Goal: Transaction & Acquisition: Purchase product/service

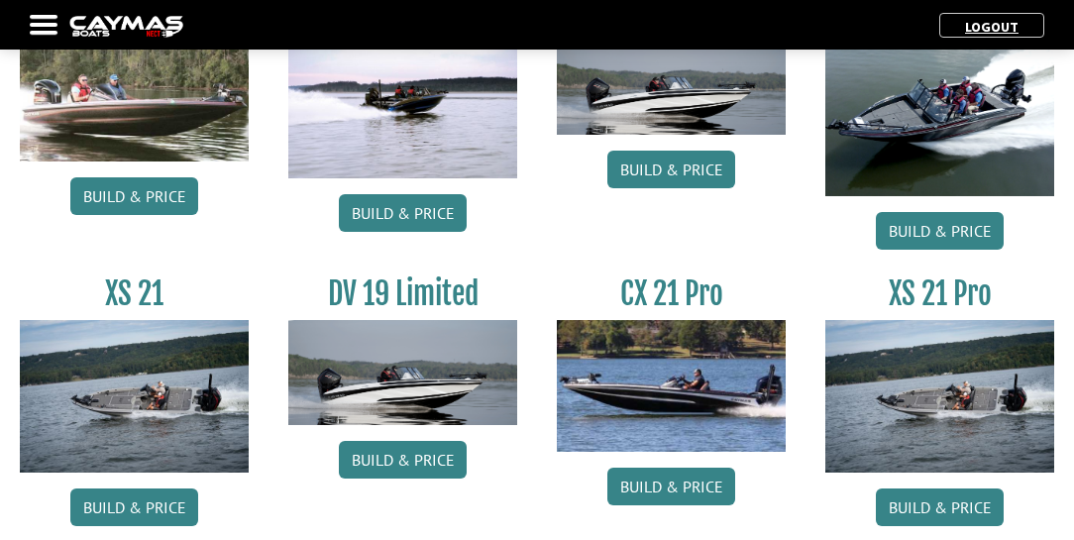
scroll to position [2264, 0]
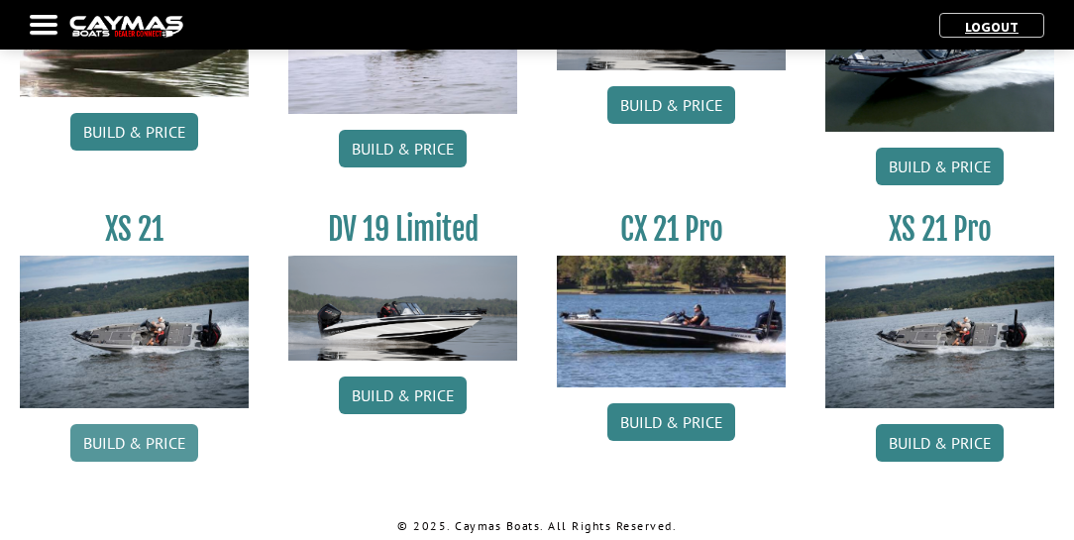
click at [118, 442] on link "Build & Price" at bounding box center [134, 443] width 128 height 38
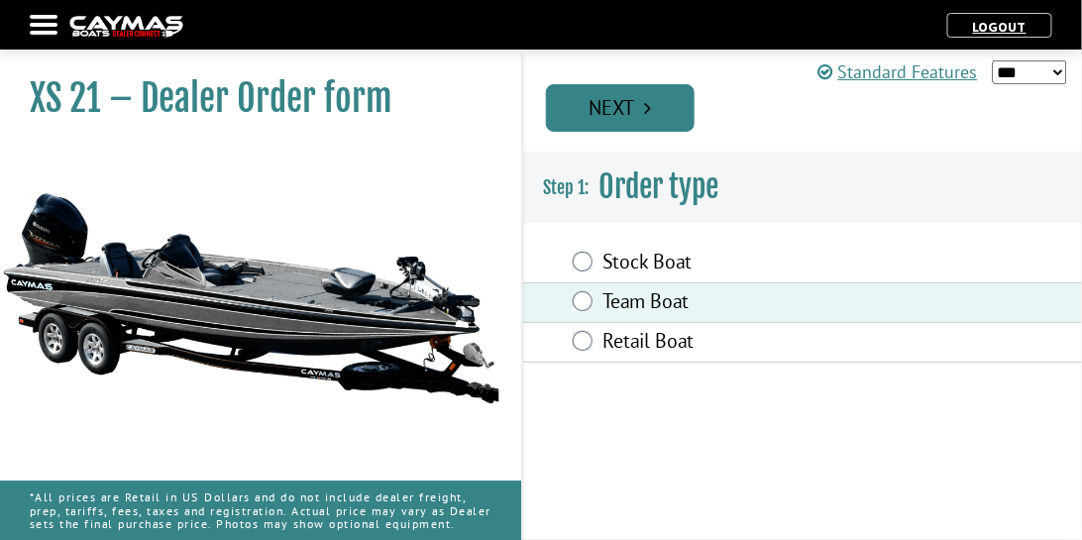
click at [687, 105] on link "Next" at bounding box center [620, 108] width 149 height 48
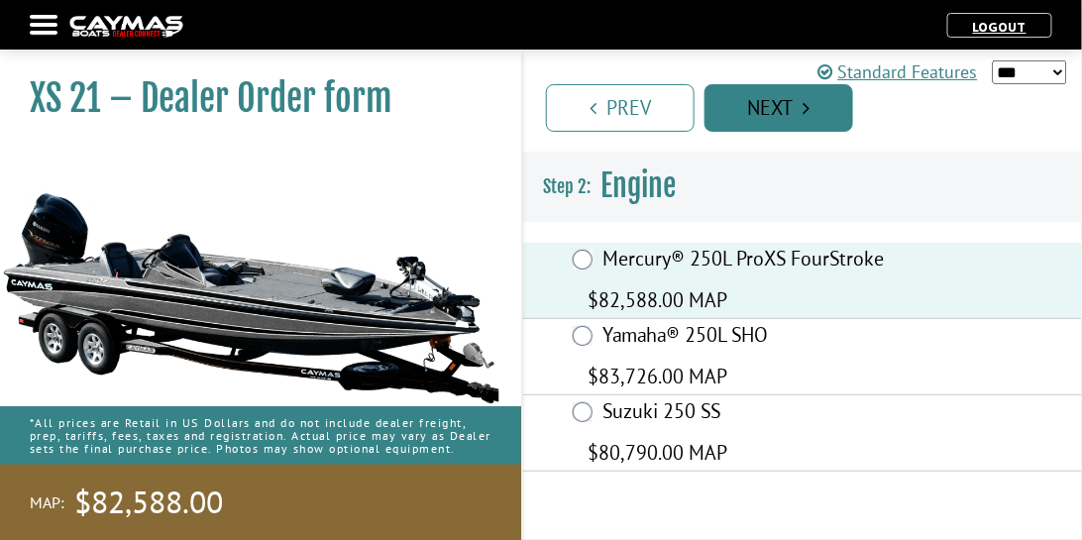
click at [787, 114] on link "Next" at bounding box center [778, 108] width 149 height 48
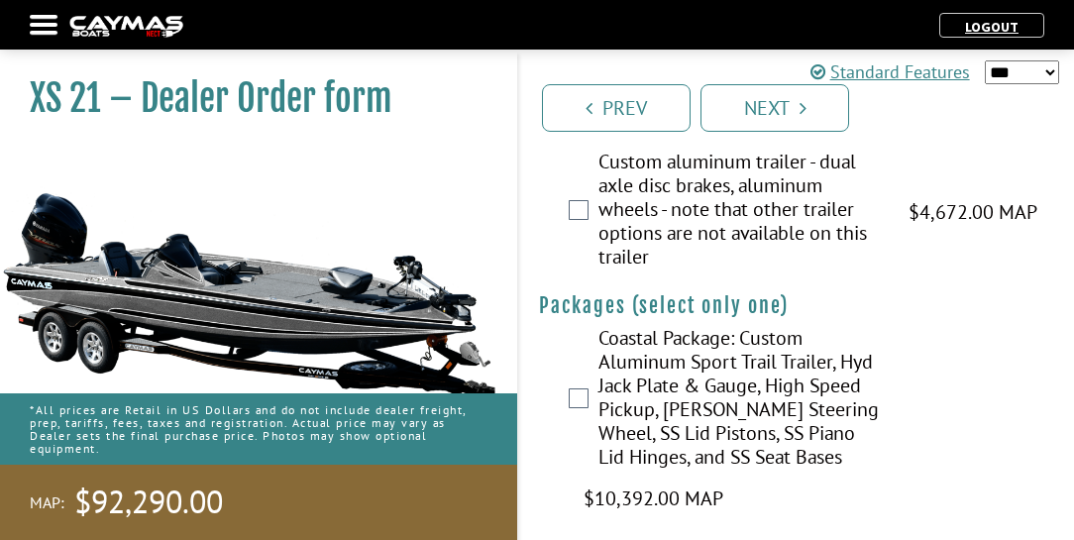
scroll to position [4504, 0]
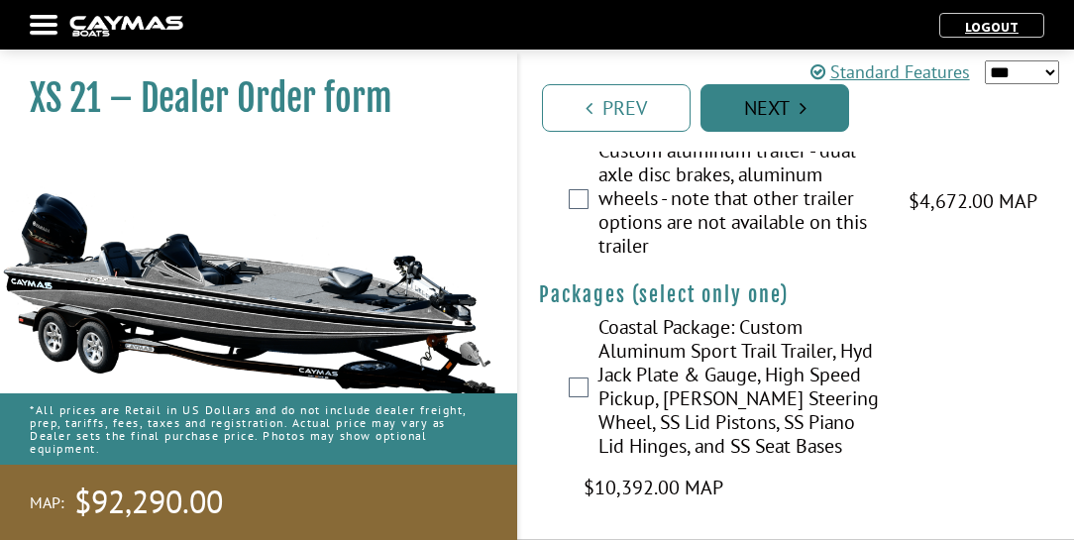
click at [822, 112] on link "Next" at bounding box center [774, 108] width 149 height 48
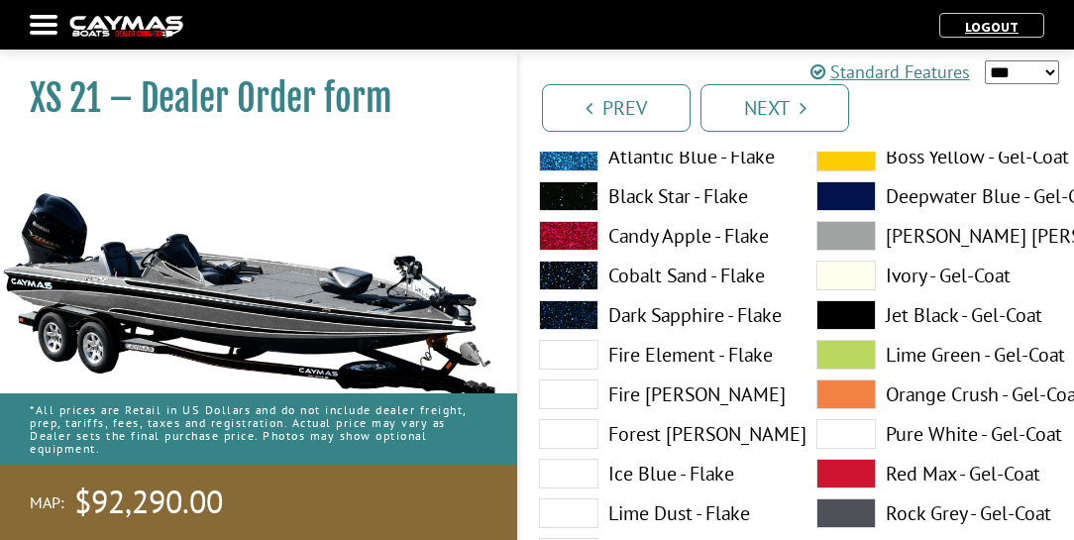
scroll to position [226, 0]
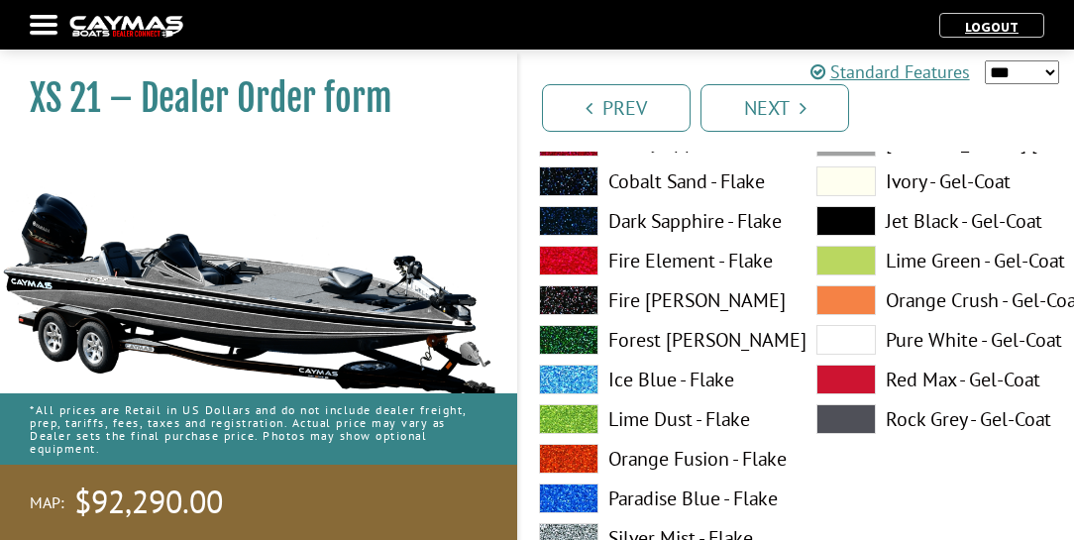
click at [912, 339] on label "Pure White - Gel-Coat" at bounding box center [935, 340] width 238 height 30
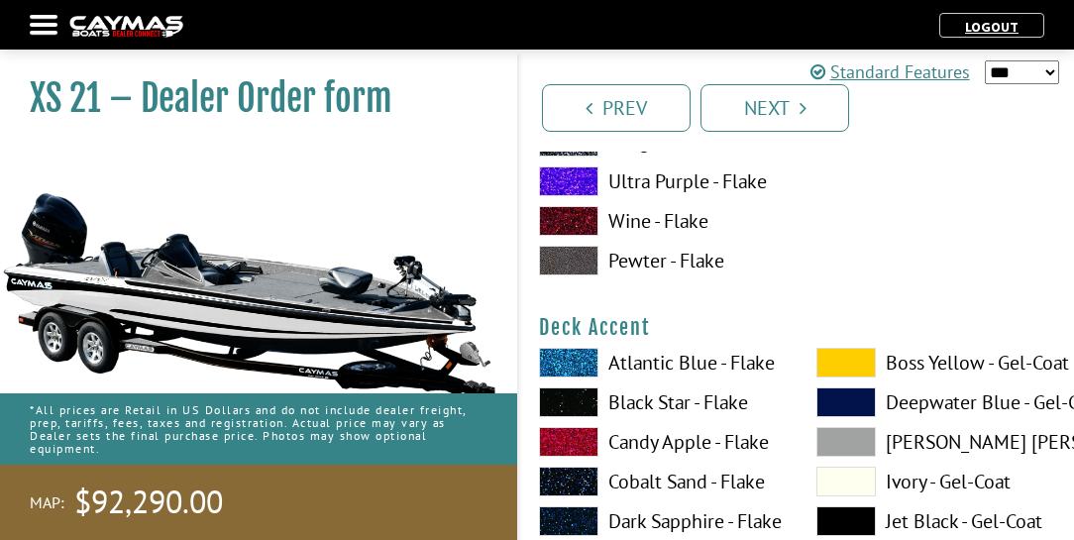
scroll to position [1019, 0]
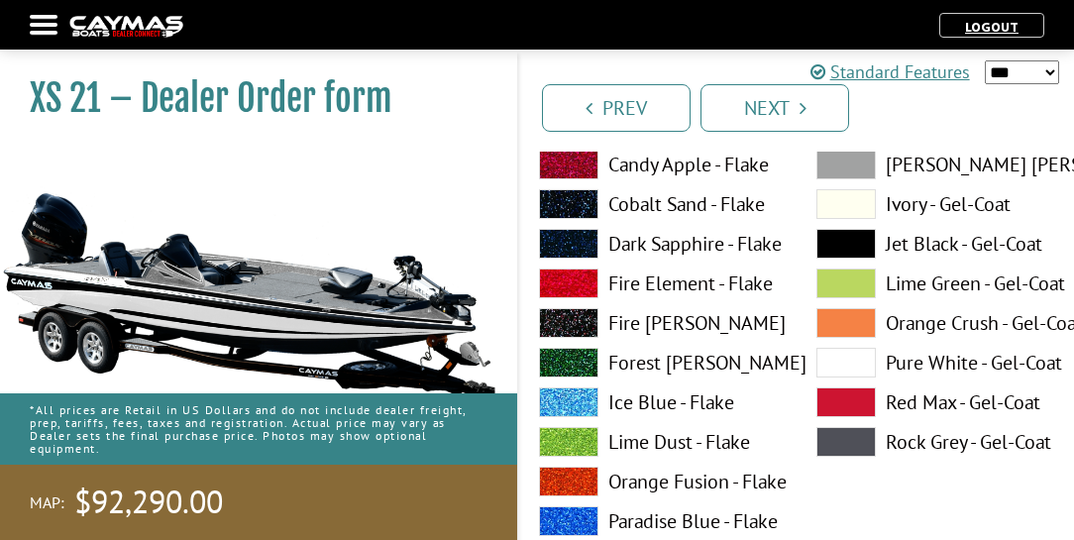
click at [910, 359] on label "Pure White - Gel-Coat" at bounding box center [935, 363] width 238 height 30
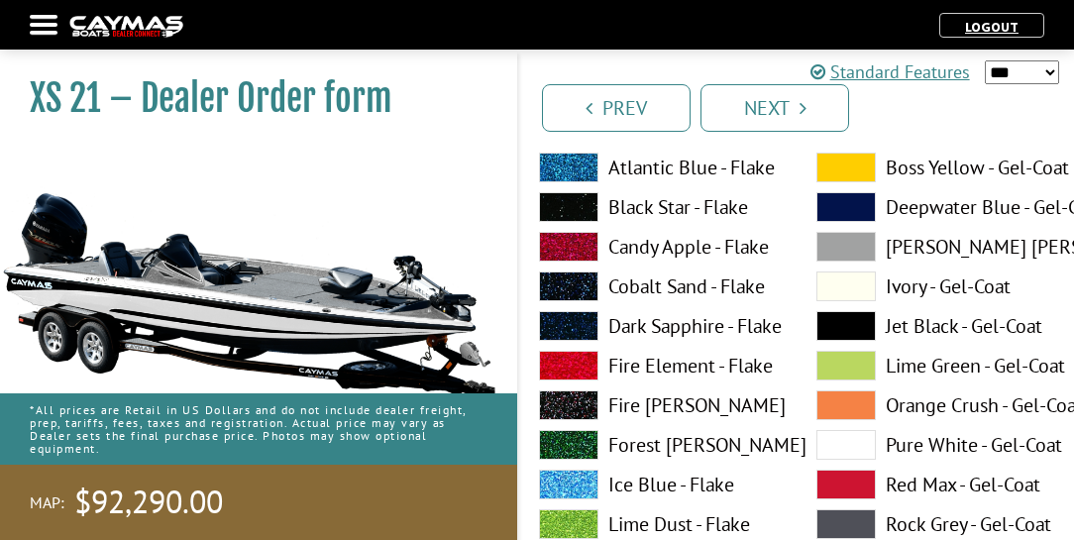
scroll to position [1755, 0]
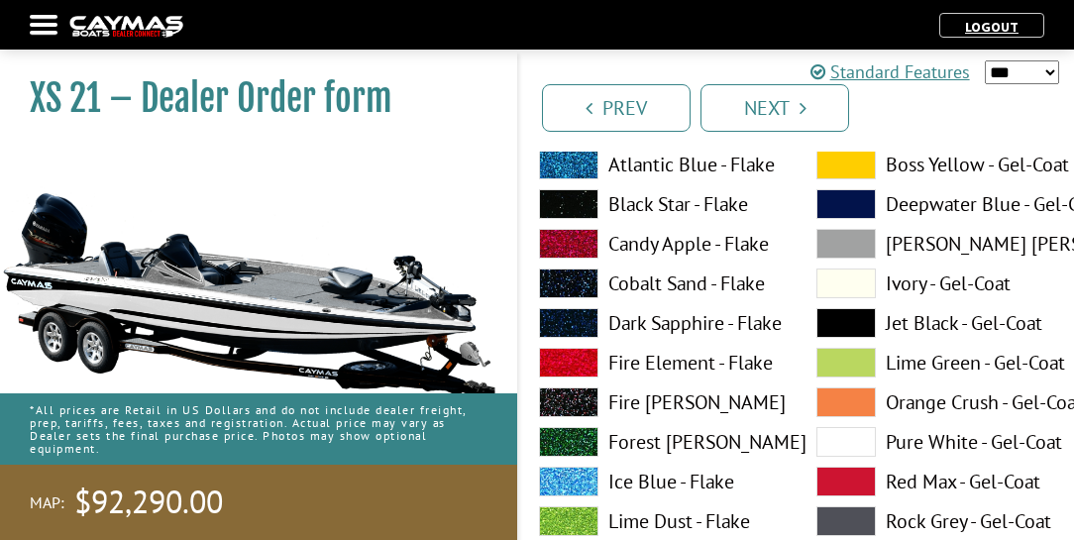
click at [897, 442] on label "Pure White - Gel-Coat" at bounding box center [935, 442] width 238 height 30
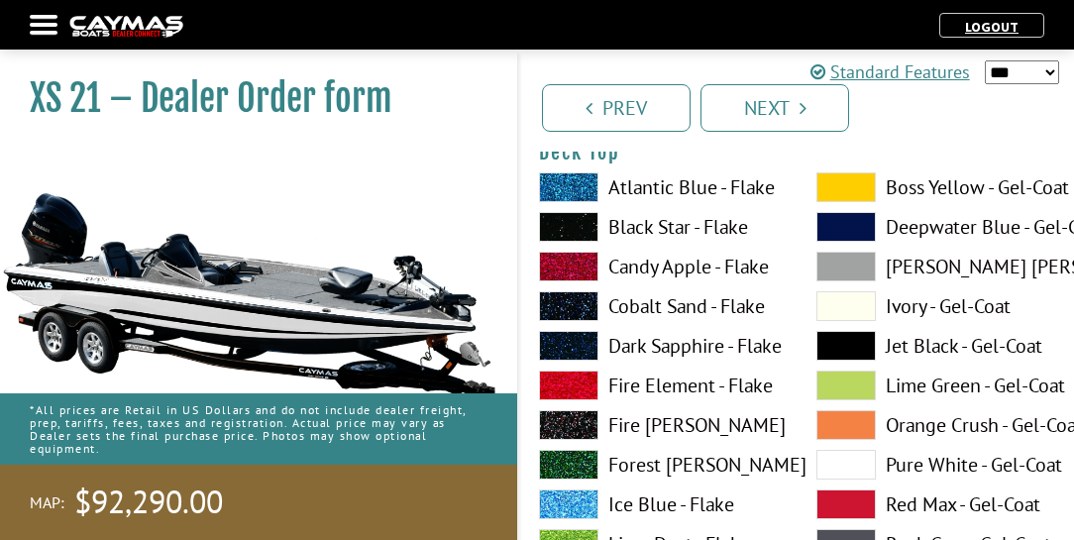
scroll to position [2604, 0]
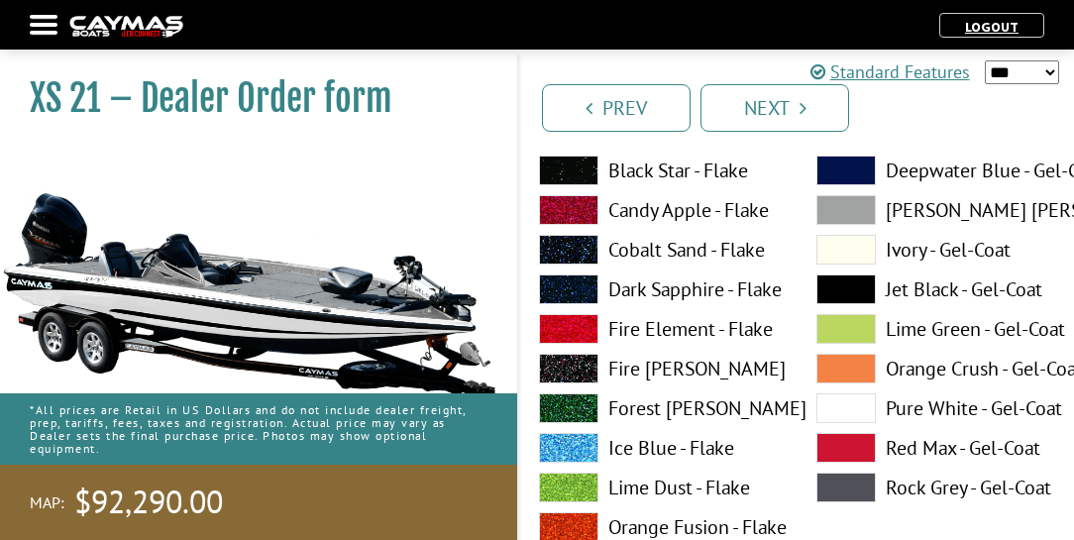
click at [901, 406] on label "Pure White - Gel-Coat" at bounding box center [935, 408] width 238 height 30
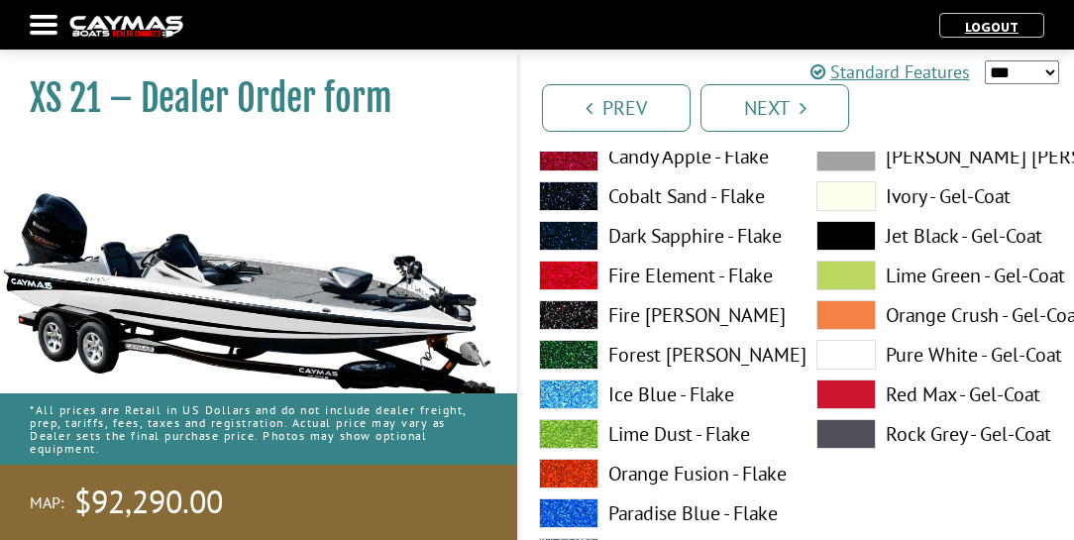
scroll to position [3509, 0]
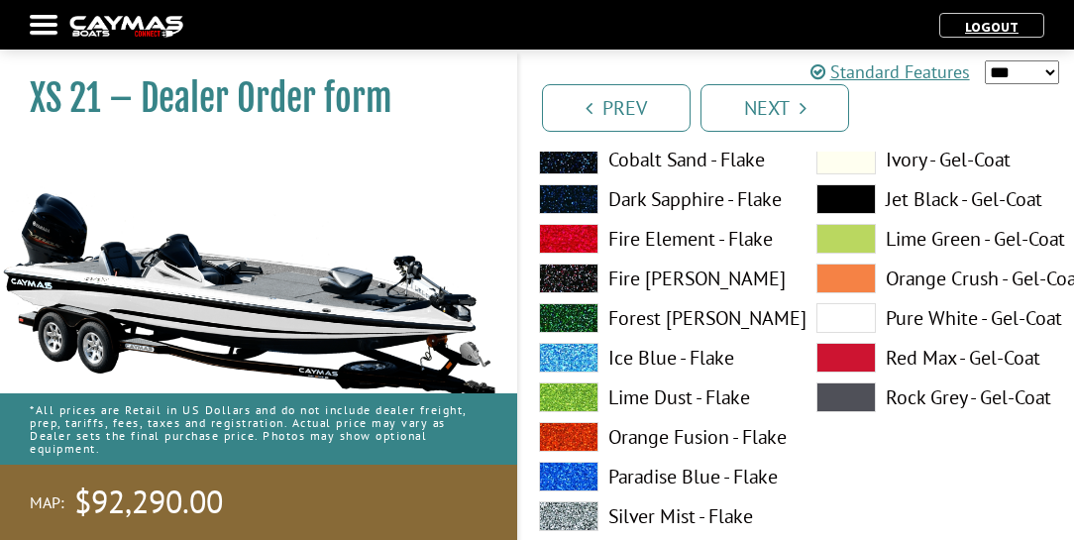
click at [905, 314] on label "Pure White - Gel-Coat" at bounding box center [935, 318] width 238 height 30
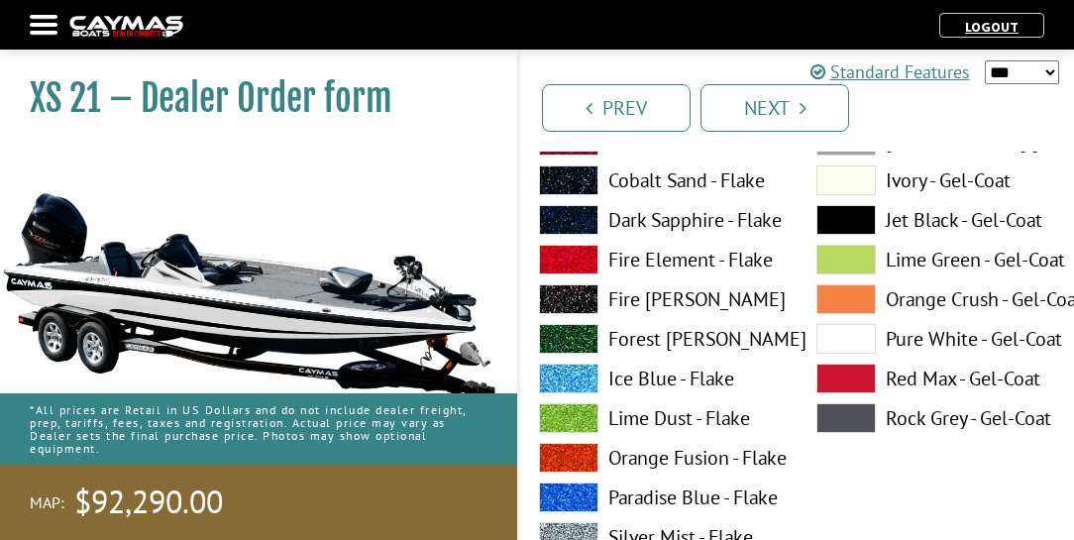
scroll to position [4529, 0]
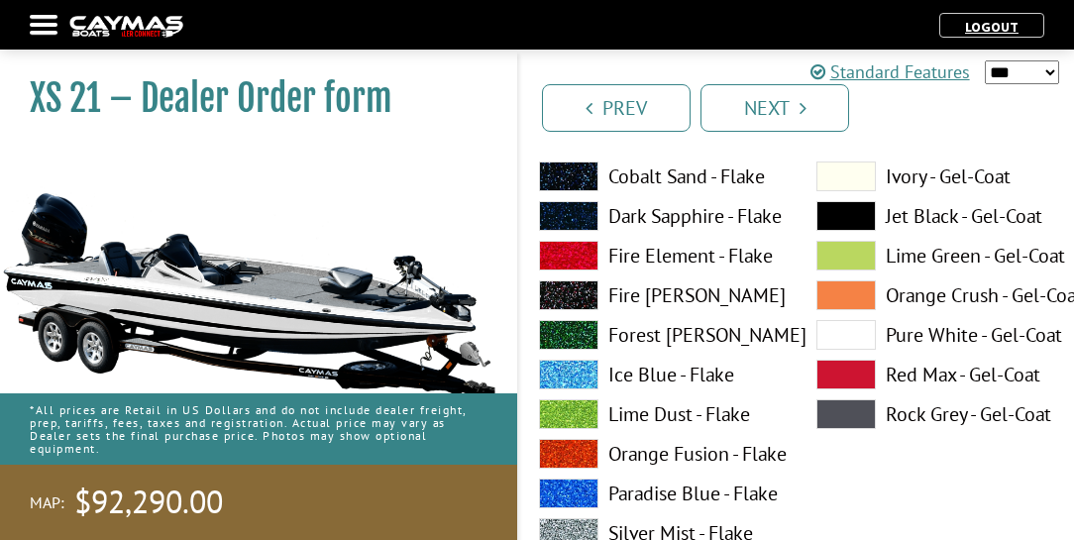
click at [905, 337] on label "Pure White - Gel-Coat" at bounding box center [935, 335] width 238 height 30
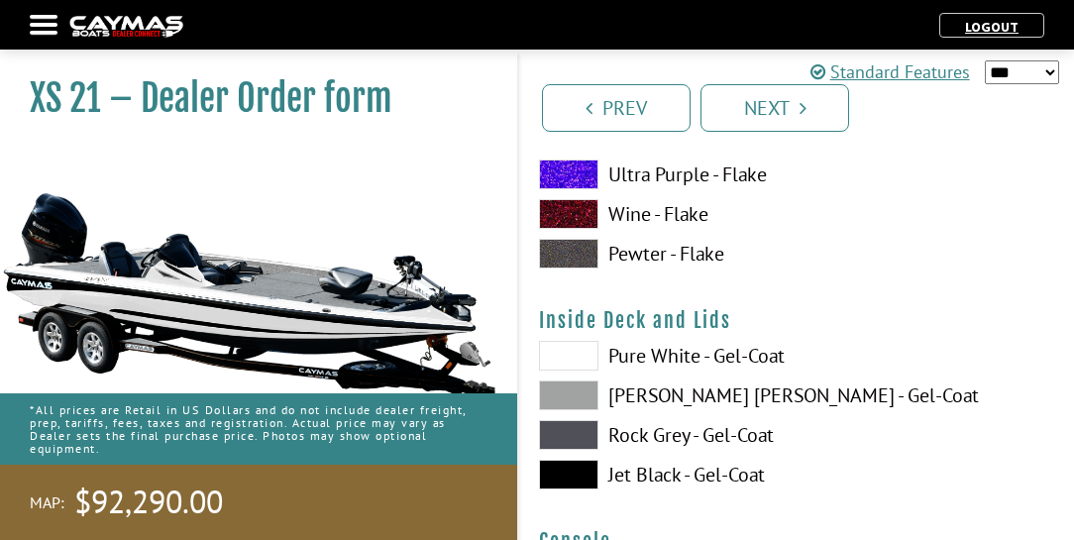
scroll to position [4076, 0]
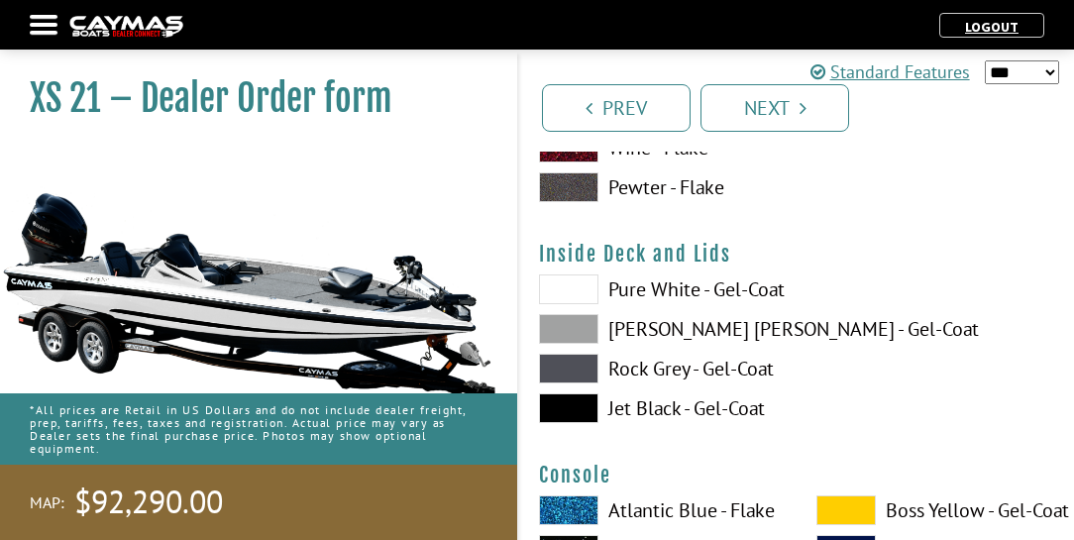
click at [632, 294] on label "Pure White - Gel-Coat" at bounding box center [658, 289] width 238 height 30
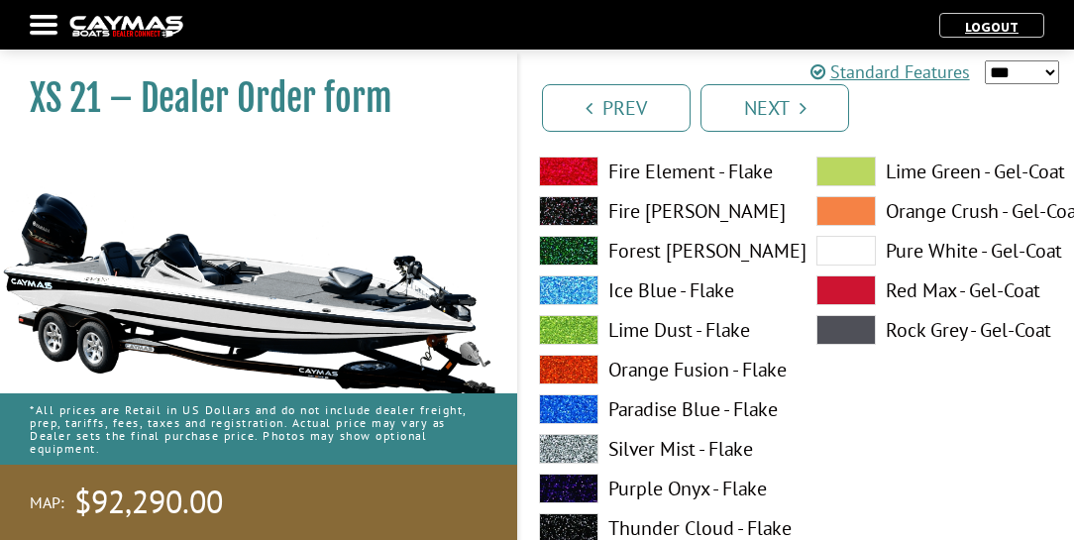
scroll to position [4642, 0]
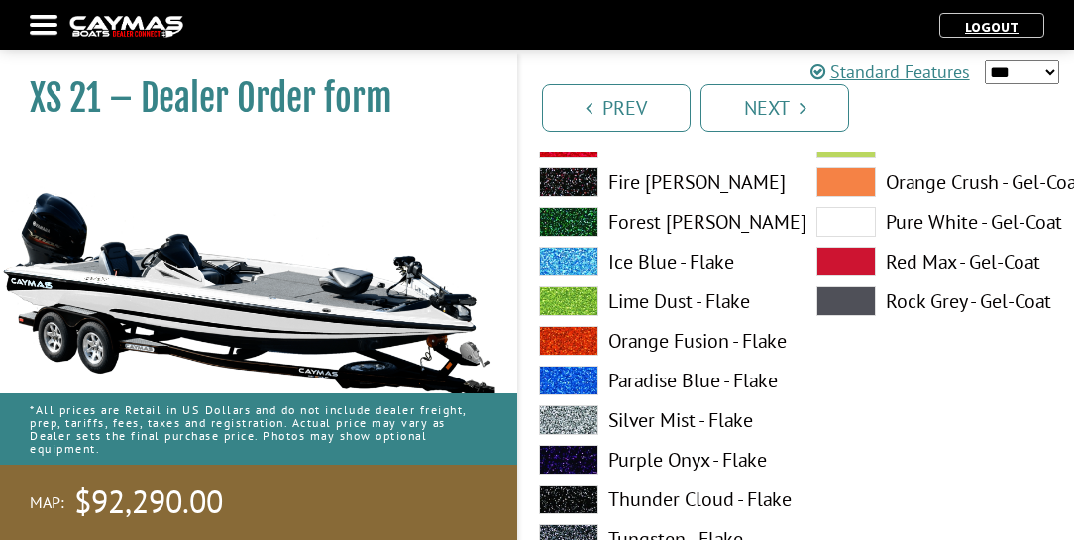
click at [628, 416] on label "Silver Mist - Flake" at bounding box center [658, 420] width 238 height 30
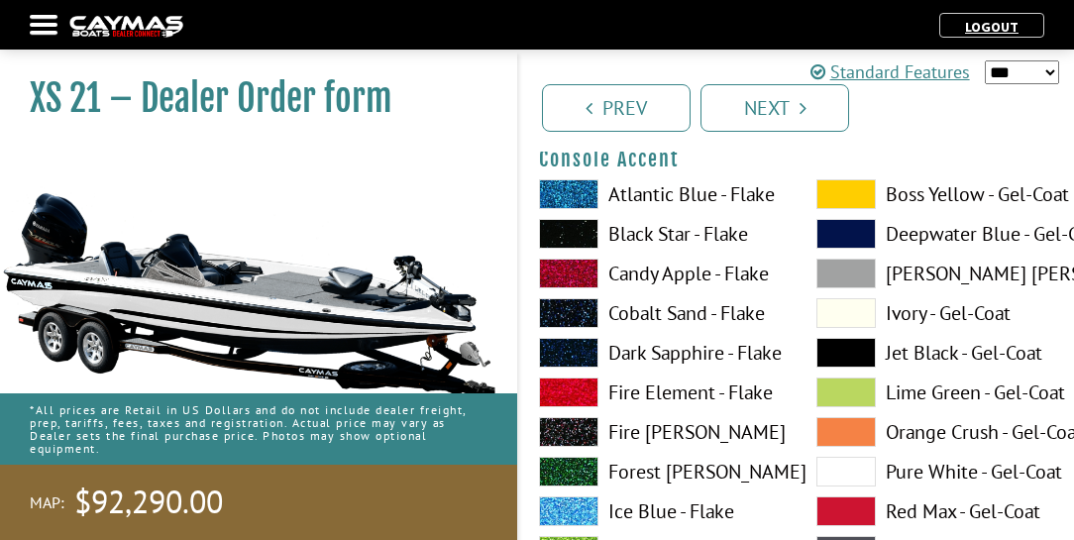
scroll to position [5209, 0]
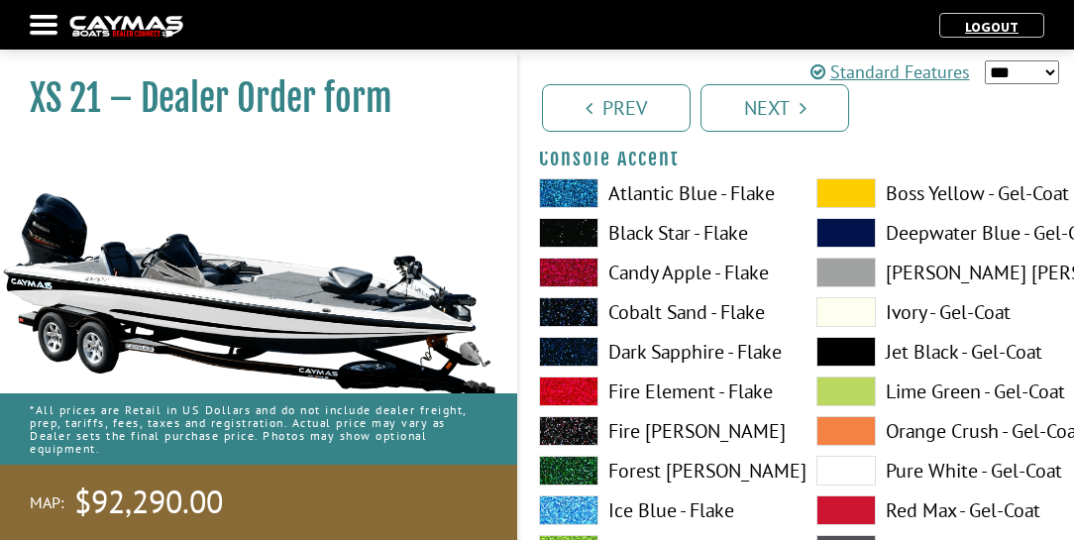
click at [907, 471] on label "Pure White - Gel-Coat" at bounding box center [935, 471] width 238 height 30
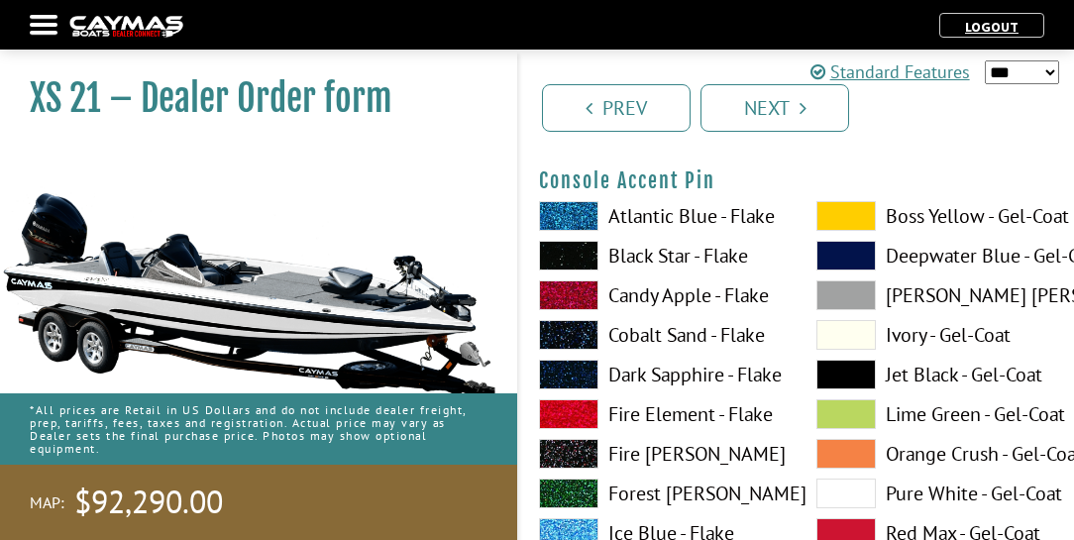
scroll to position [6058, 0]
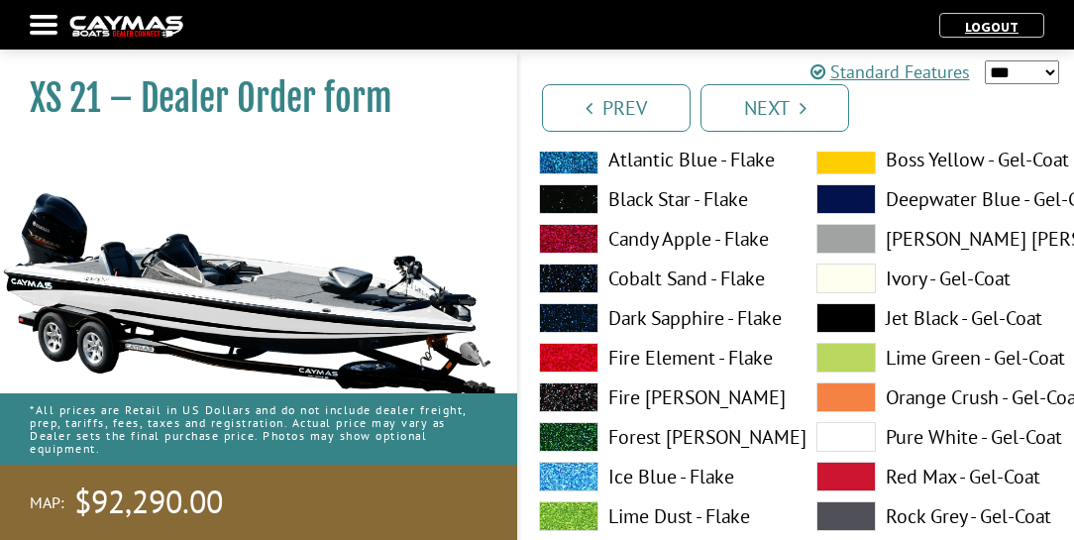
click at [905, 434] on label "Pure White - Gel-Coat" at bounding box center [935, 437] width 238 height 30
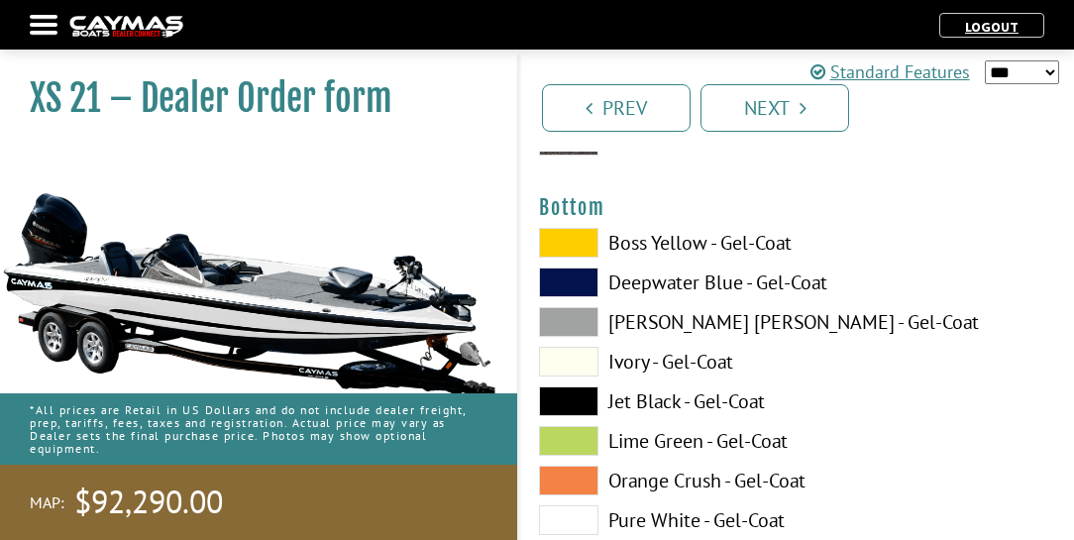
scroll to position [6850, 0]
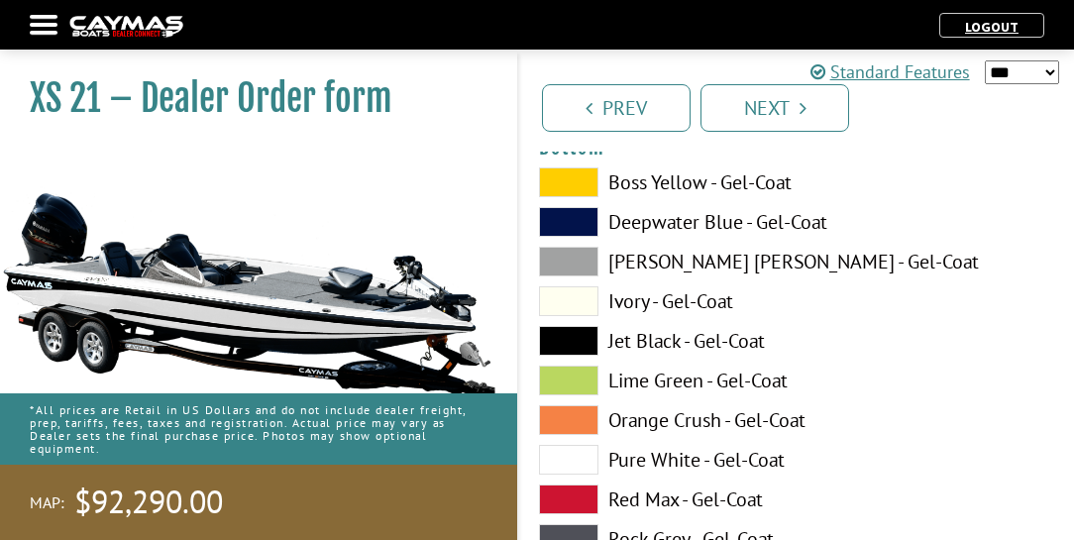
click at [640, 341] on label "Jet Black - Gel-Coat" at bounding box center [658, 341] width 238 height 30
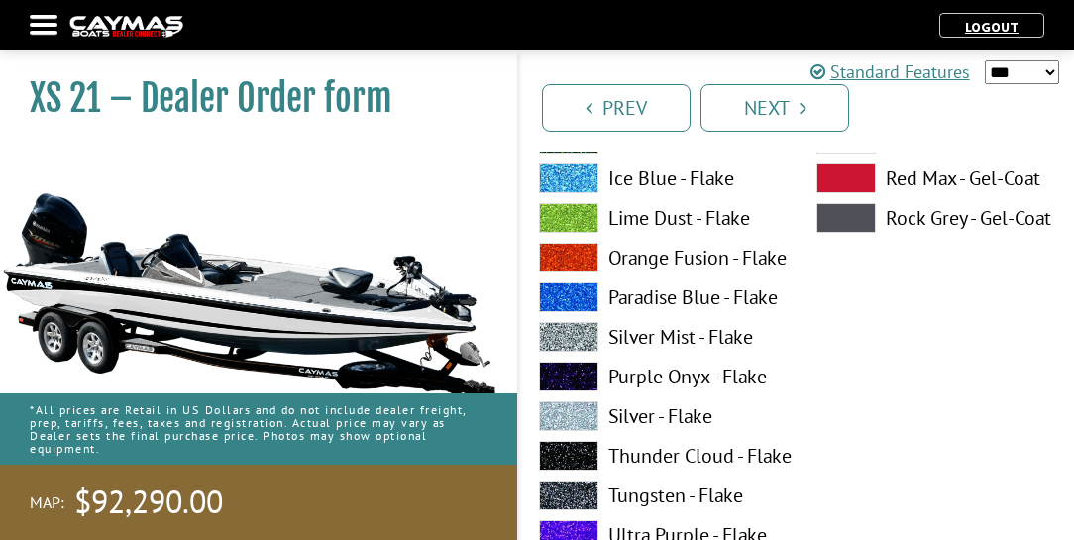
scroll to position [7643, 0]
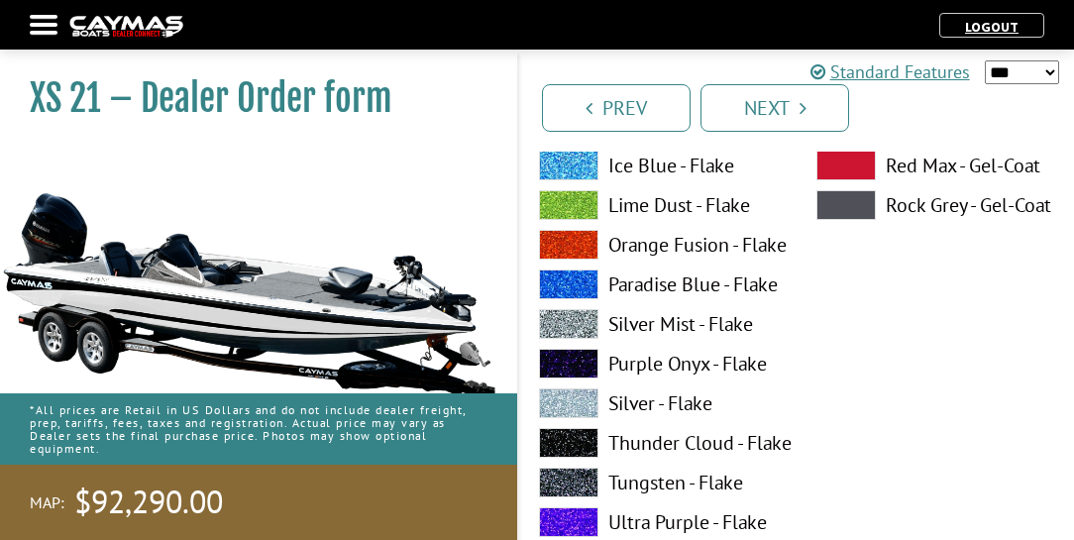
click at [641, 325] on label "Silver Mist - Flake" at bounding box center [658, 324] width 238 height 30
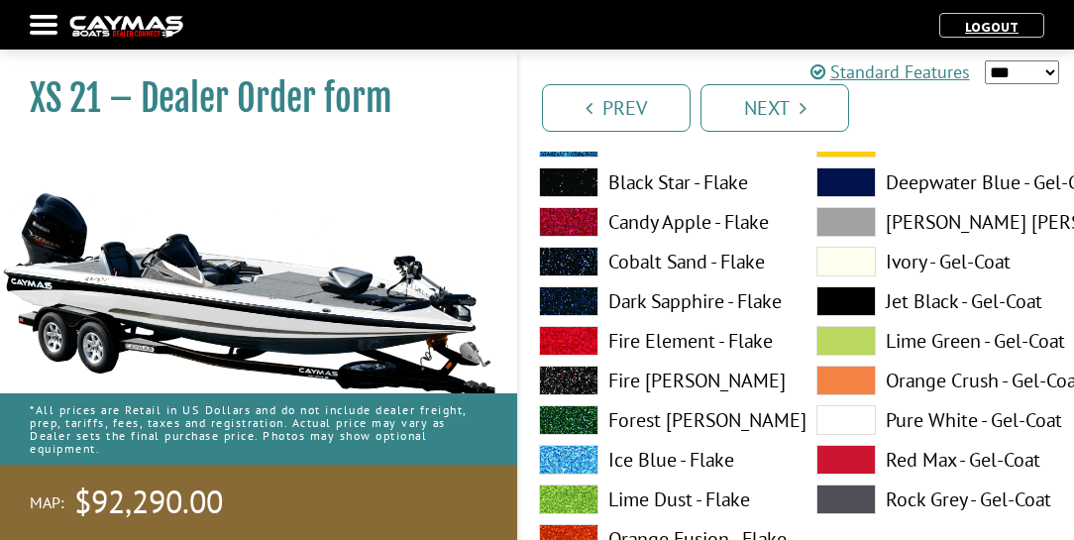
scroll to position [8209, 0]
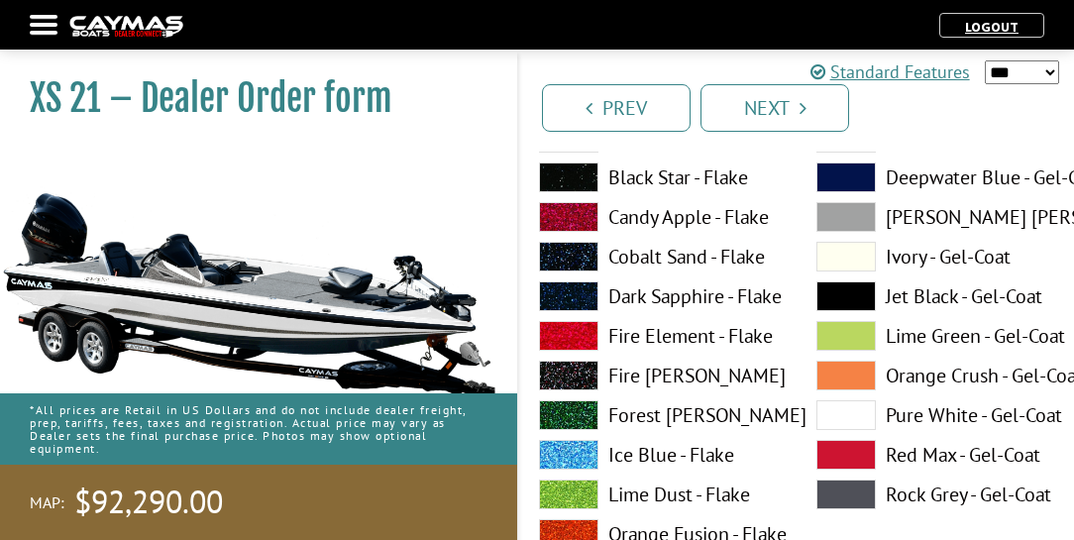
click at [924, 414] on label "Pure White - Gel-Coat" at bounding box center [935, 415] width 238 height 30
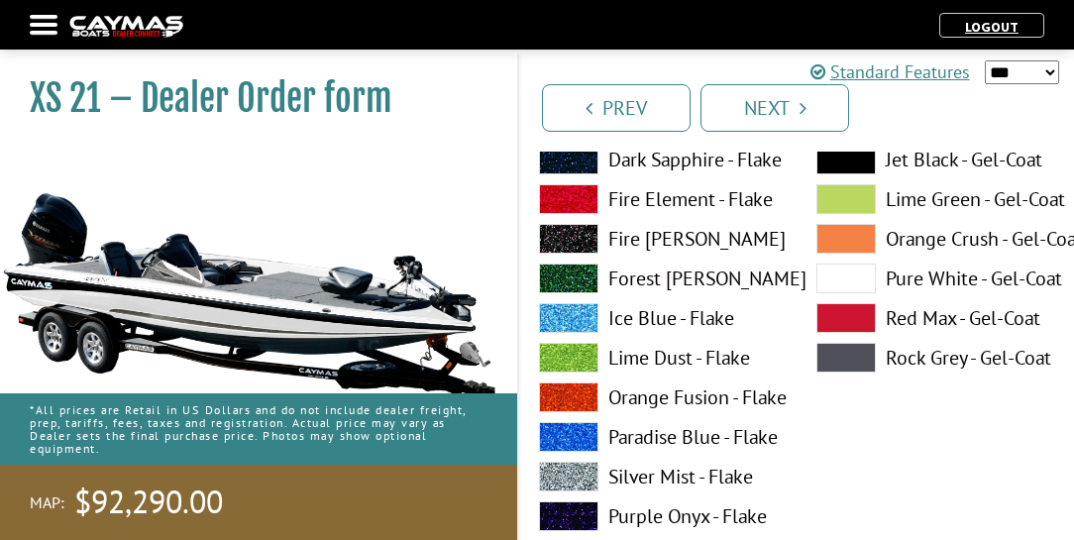
scroll to position [9172, 0]
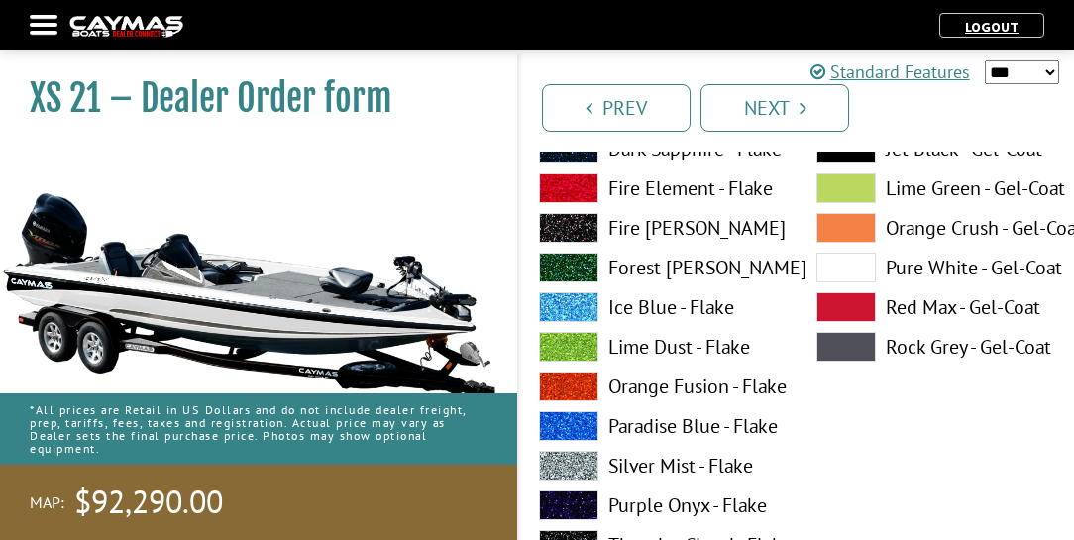
click at [631, 468] on label "Silver Mist - Flake" at bounding box center [658, 466] width 238 height 30
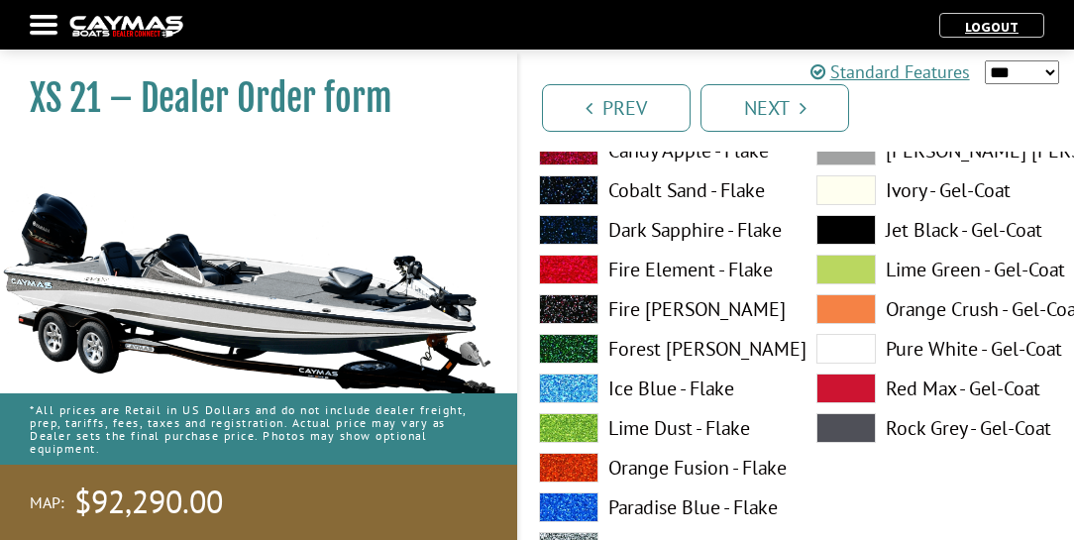
scroll to position [9908, 0]
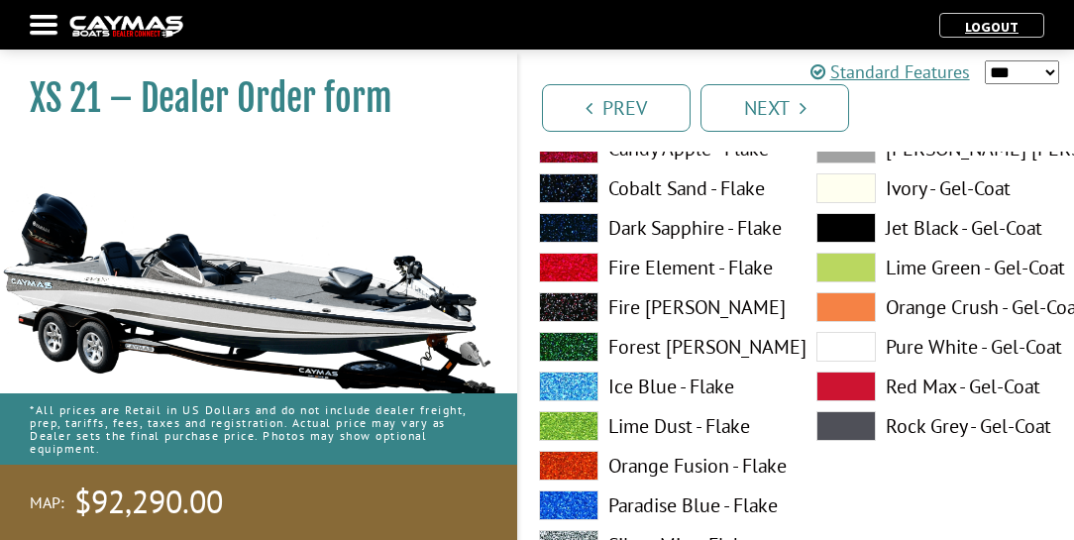
click at [914, 347] on label "Pure White - Gel-Coat" at bounding box center [935, 347] width 238 height 30
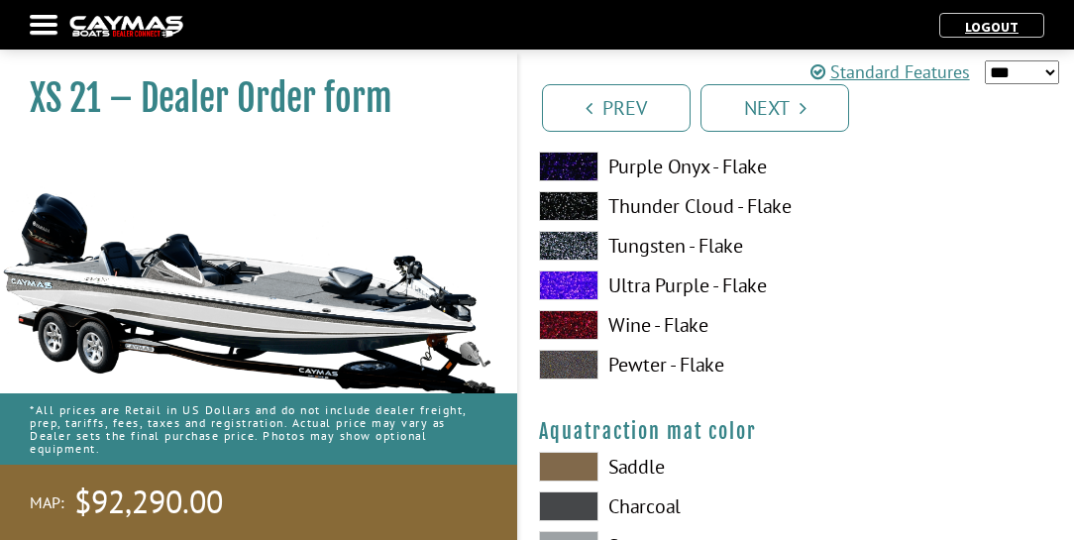
scroll to position [10417, 0]
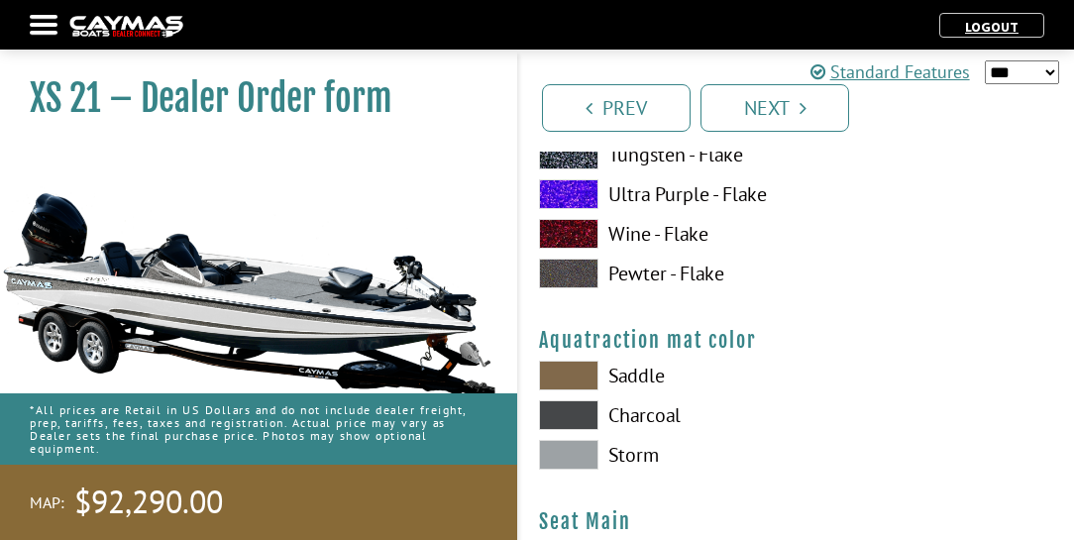
click at [637, 456] on label "Storm" at bounding box center [658, 455] width 238 height 30
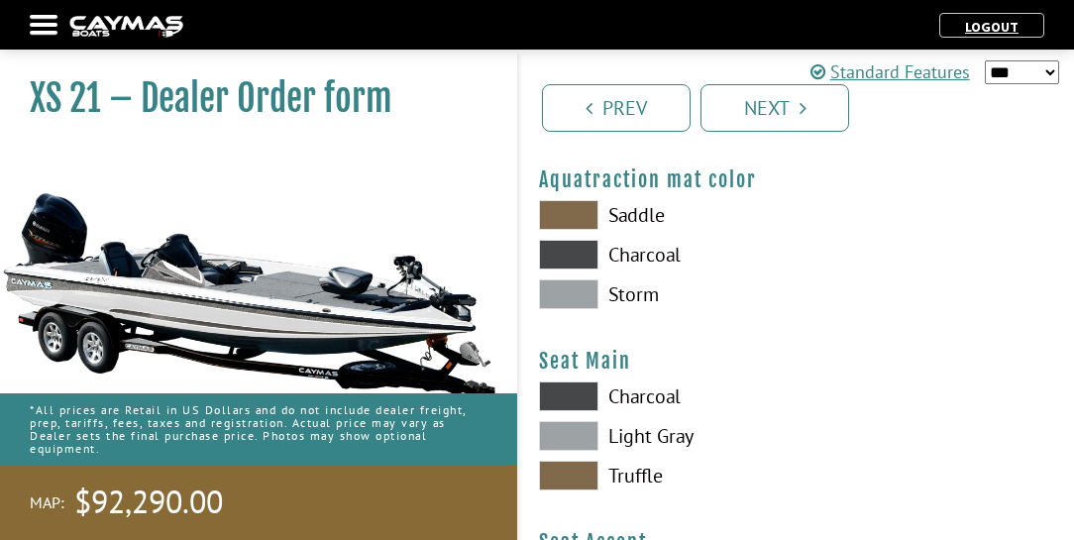
scroll to position [10643, 0]
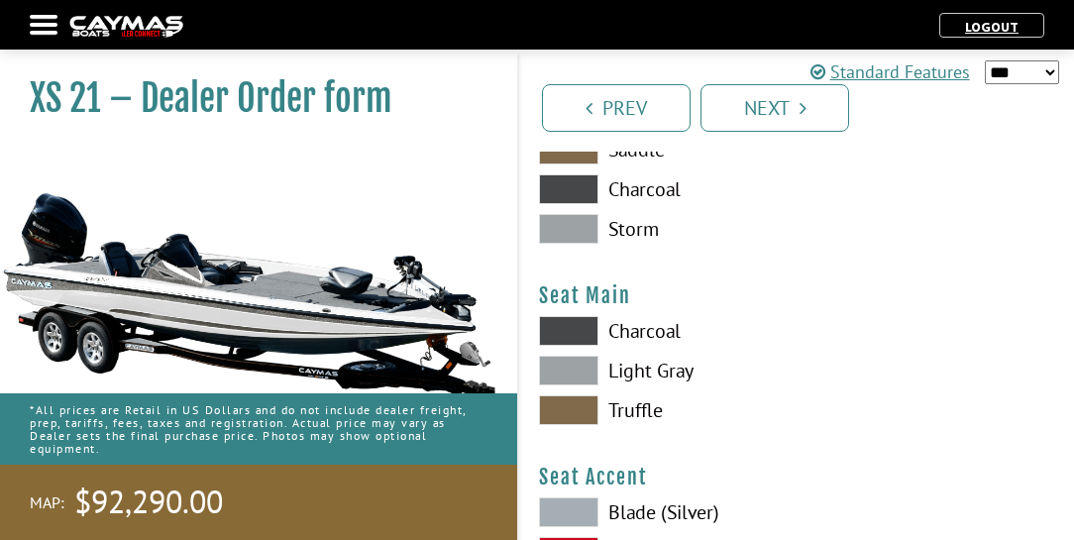
click at [638, 375] on label "Light Gray" at bounding box center [658, 371] width 238 height 30
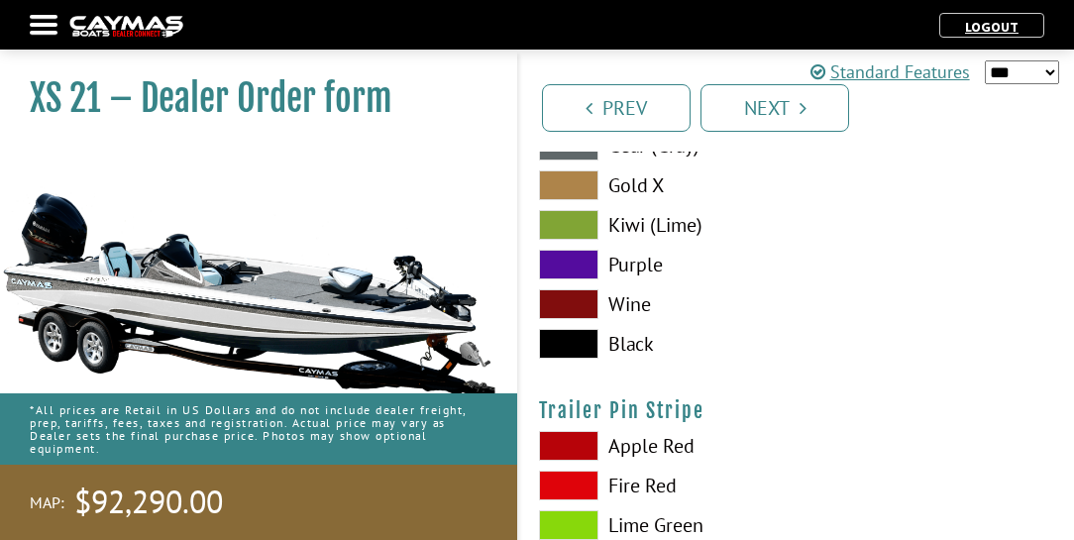
scroll to position [11210, 0]
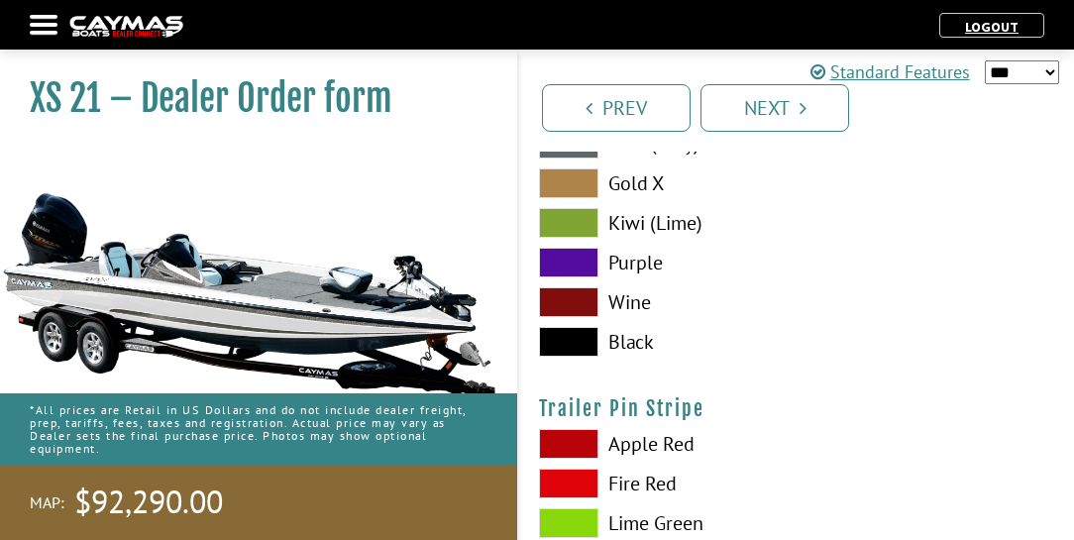
click at [631, 342] on label "Black" at bounding box center [658, 342] width 238 height 30
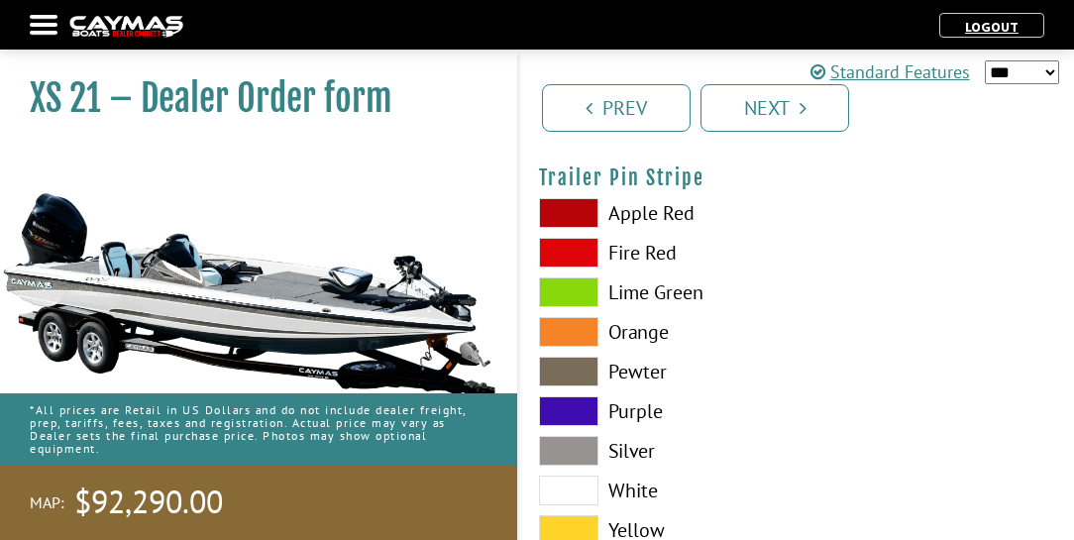
scroll to position [11493, 0]
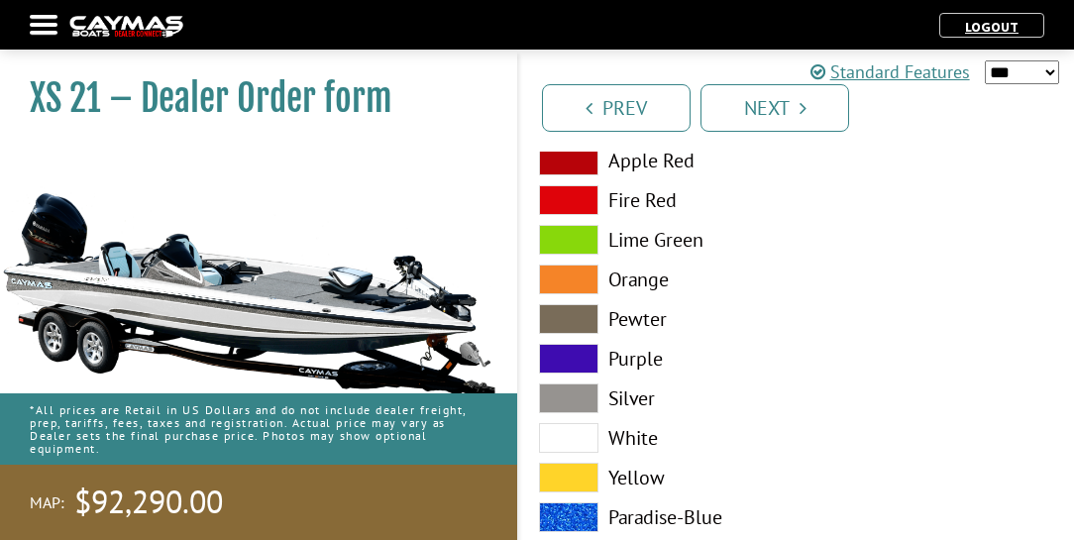
drag, startPoint x: 639, startPoint y: 437, endPoint x: 686, endPoint y: 420, distance: 49.5
click at [640, 437] on label "White" at bounding box center [658, 438] width 238 height 30
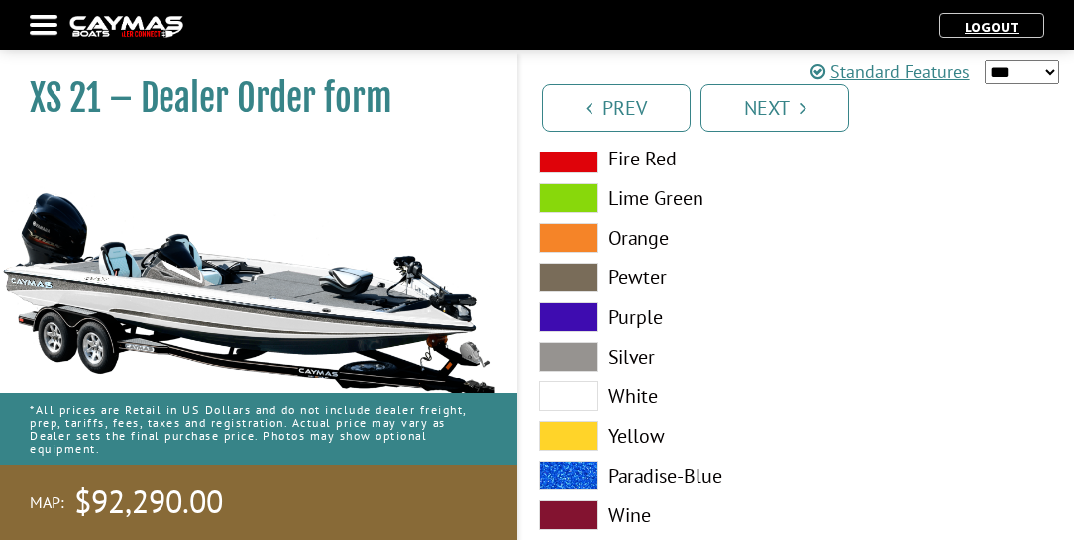
scroll to position [11585, 0]
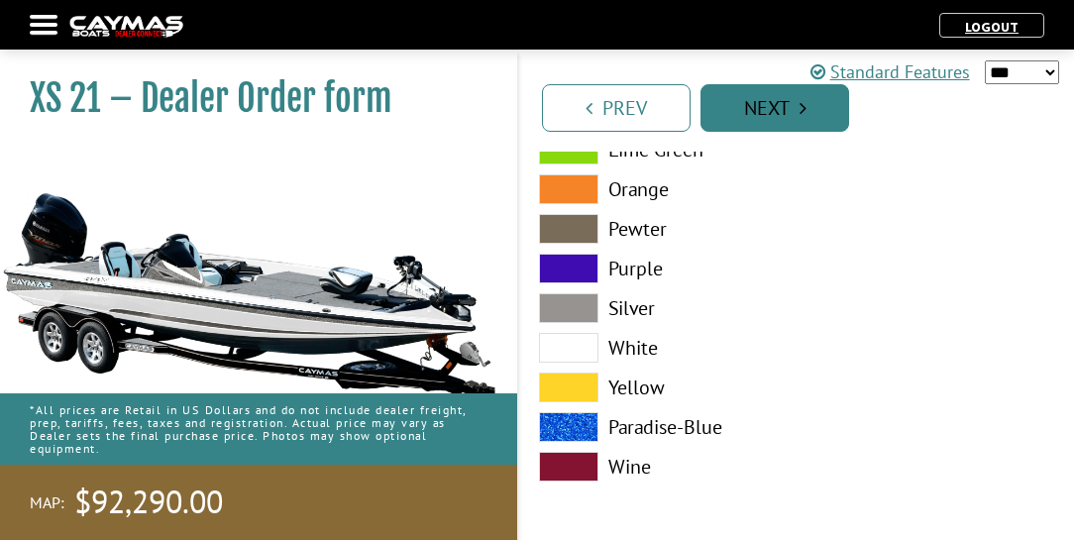
click at [795, 109] on link "Next" at bounding box center [774, 108] width 149 height 48
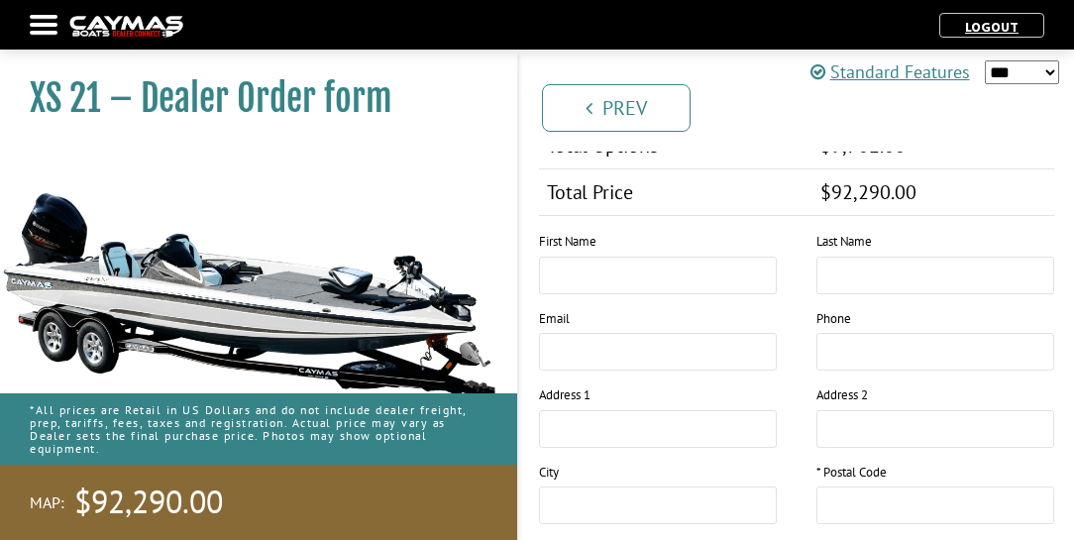
scroll to position [2207, 0]
drag, startPoint x: 596, startPoint y: 256, endPoint x: 630, endPoint y: 271, distance: 37.2
click at [596, 256] on input "text" at bounding box center [658, 275] width 238 height 38
type input "******"
click at [841, 256] on input "text" at bounding box center [935, 275] width 238 height 38
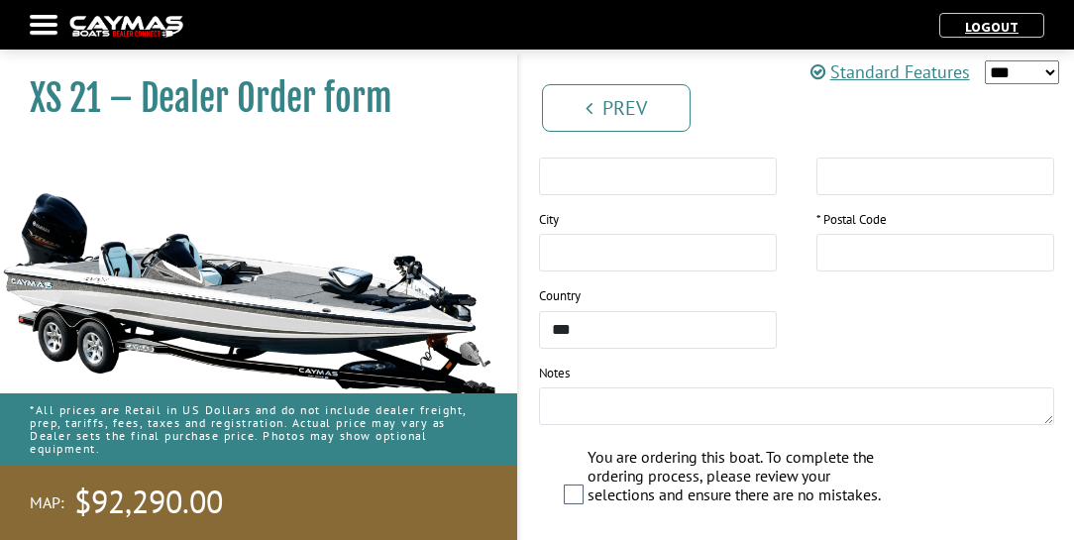
scroll to position [2491, 0]
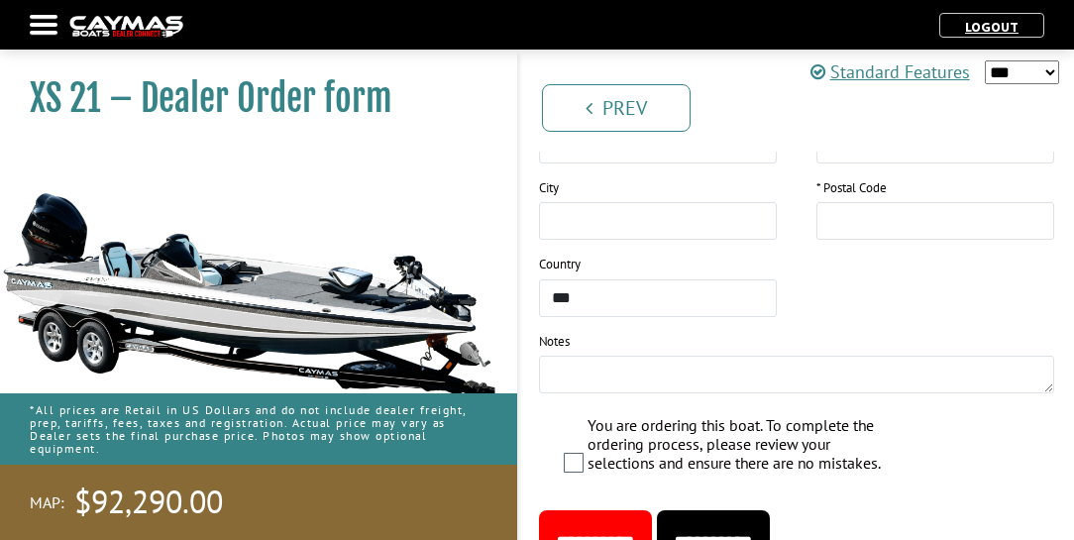
type input "*******"
click at [858, 202] on input "text" at bounding box center [935, 221] width 238 height 38
type input "*****"
drag, startPoint x: 559, startPoint y: 346, endPoint x: 571, endPoint y: 343, distance: 12.3
click at [568, 356] on textarea at bounding box center [796, 375] width 515 height 38
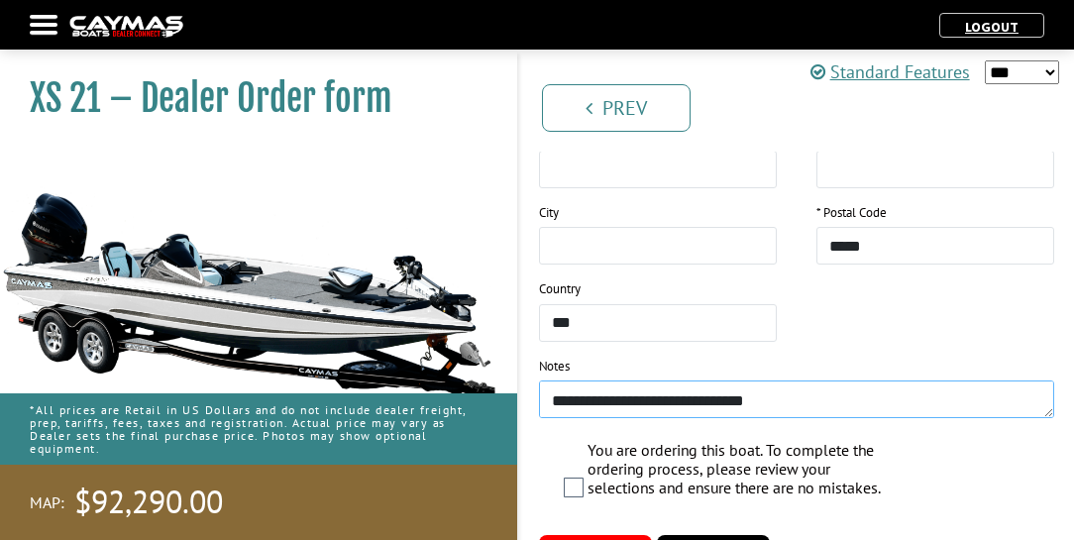
scroll to position [2482, 0]
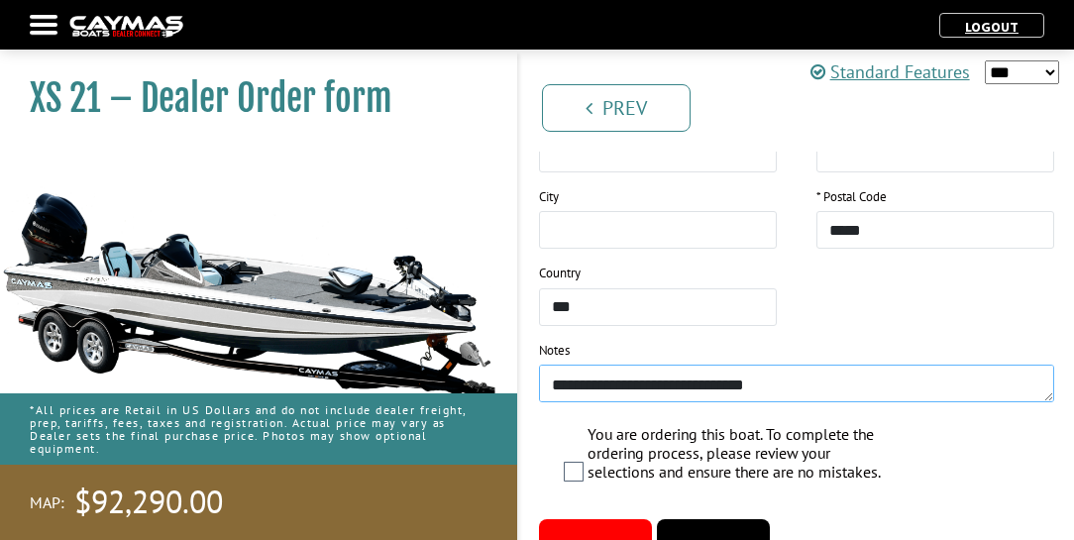
type textarea "**********"
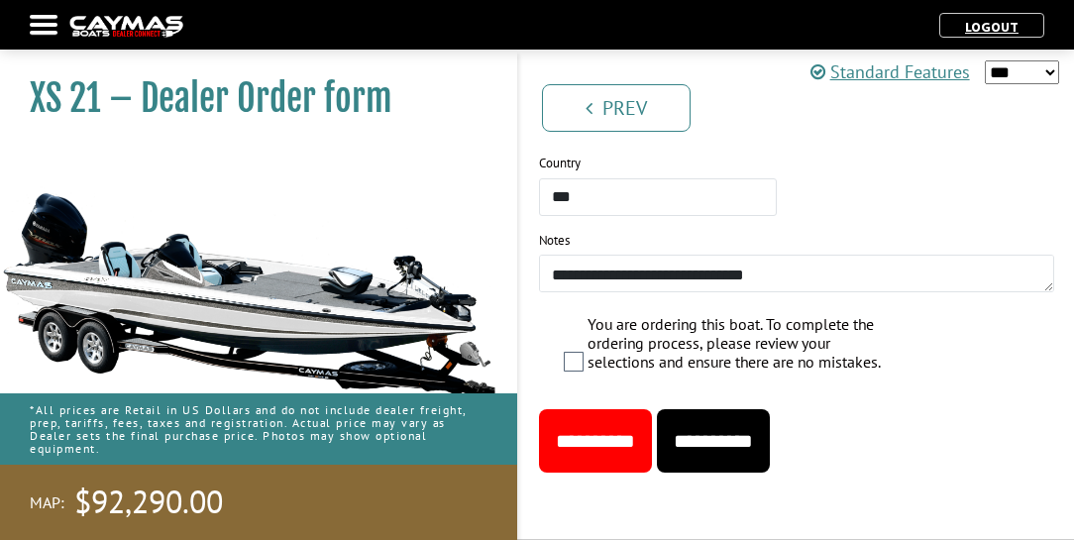
scroll to position [2596, 0]
click at [607, 447] on input "**********" at bounding box center [595, 440] width 113 height 63
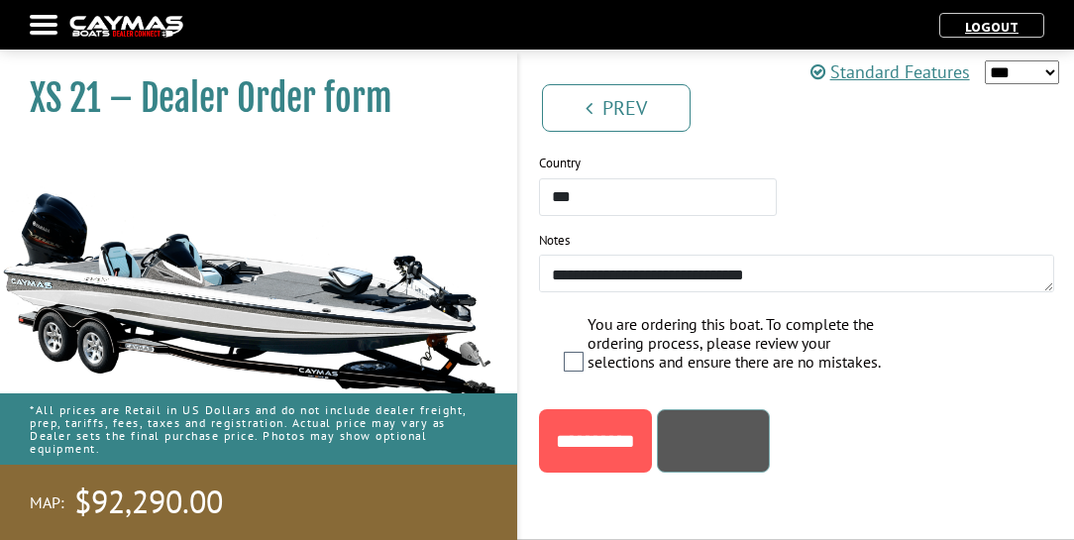
scroll to position [105, 0]
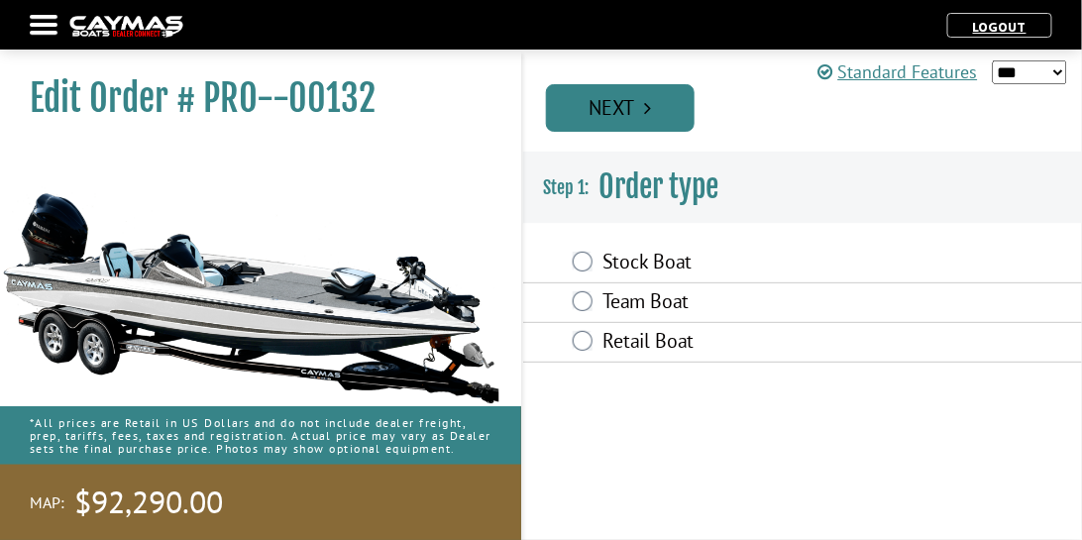
click at [684, 105] on link "Next" at bounding box center [620, 108] width 149 height 48
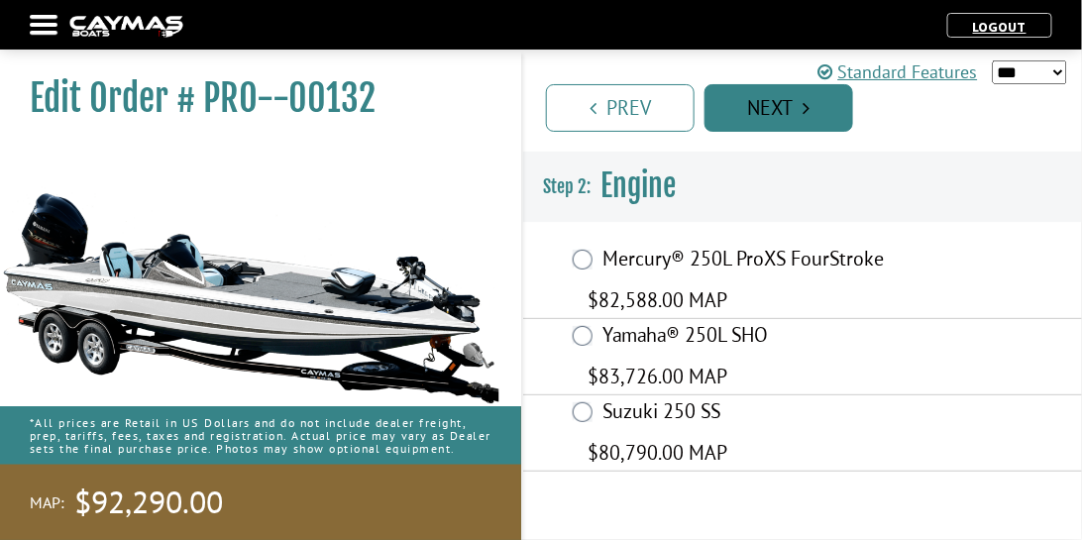
click at [792, 100] on link "Next" at bounding box center [778, 108] width 149 height 48
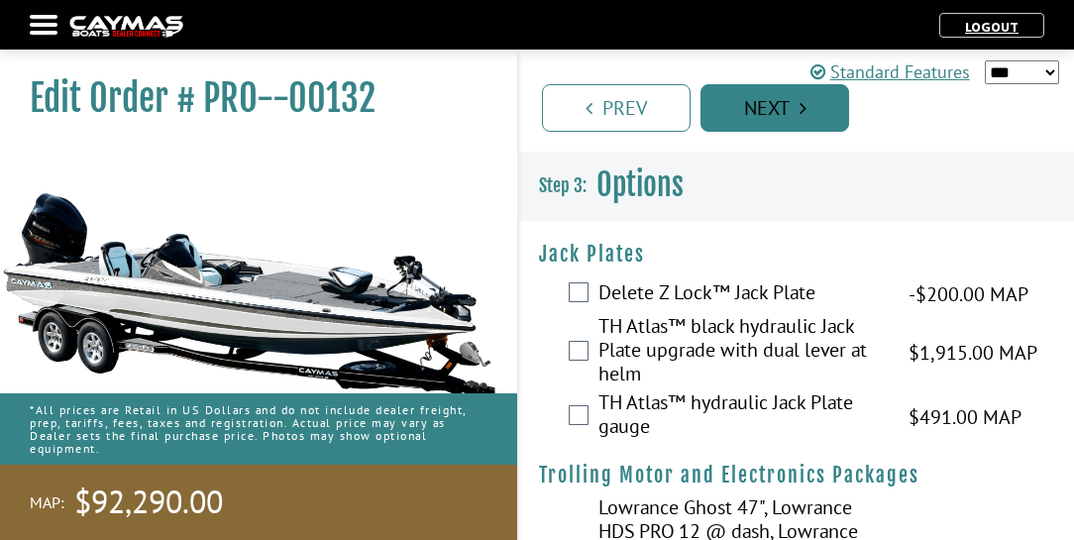
click at [792, 100] on link "Next" at bounding box center [774, 108] width 149 height 48
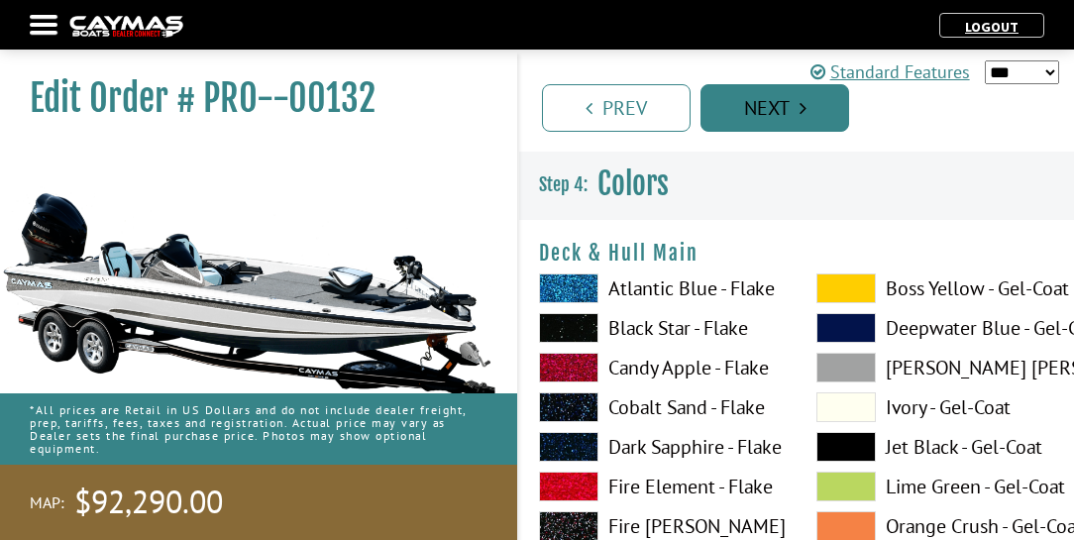
click at [792, 100] on link "Next" at bounding box center [774, 108] width 149 height 48
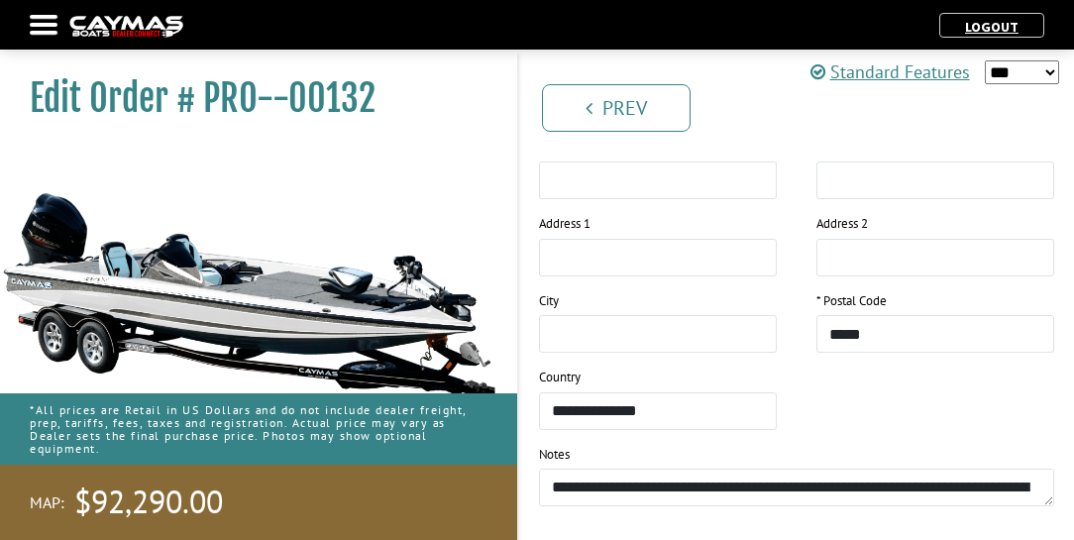
scroll to position [2245, 0]
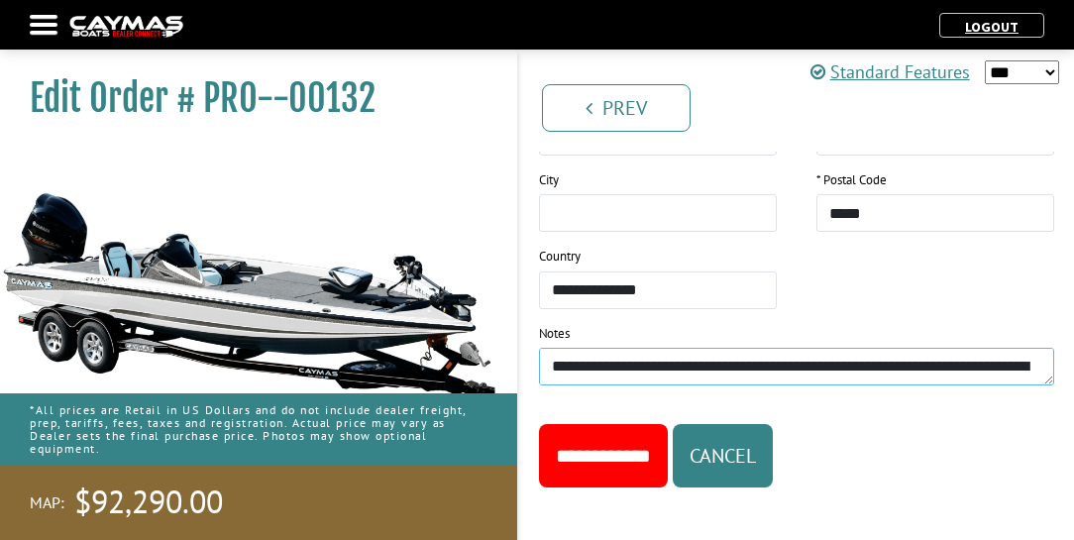
click at [703, 362] on textarea "**********" at bounding box center [796, 367] width 515 height 38
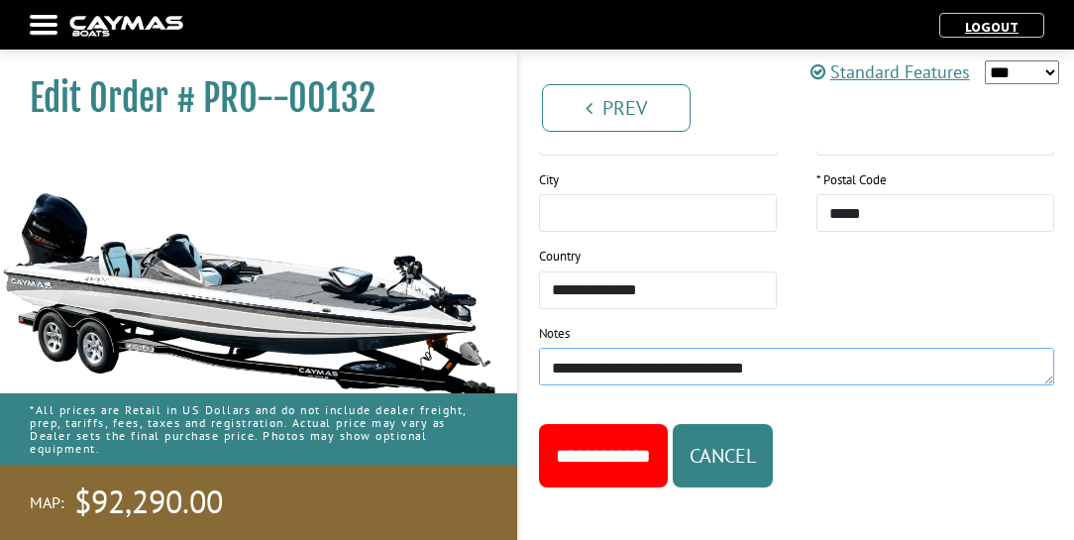
click at [840, 352] on textarea "**********" at bounding box center [796, 367] width 515 height 38
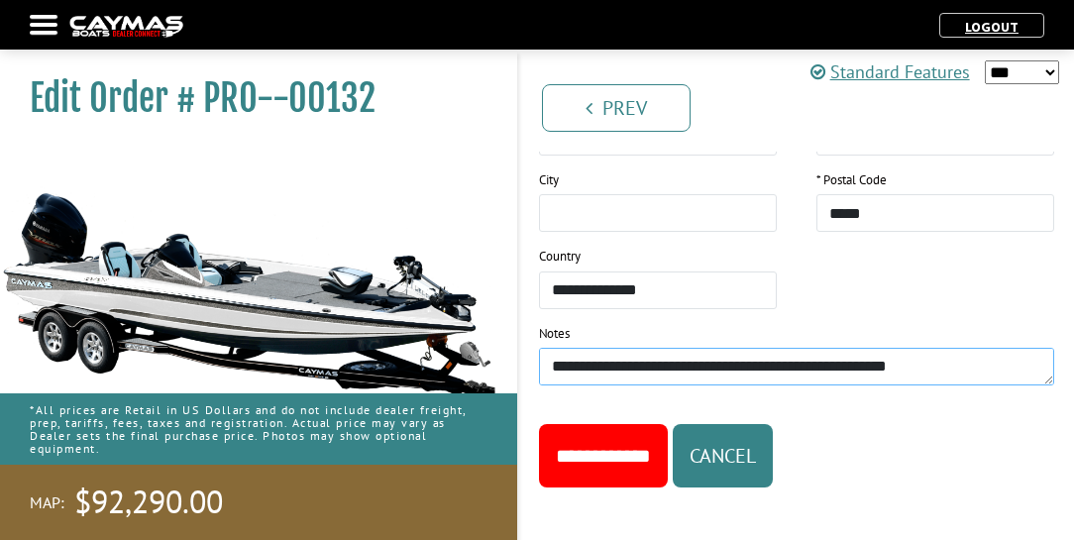
type textarea "**********"
click at [624, 445] on input "**********" at bounding box center [603, 455] width 129 height 63
